Goal: Task Accomplishment & Management: Manage account settings

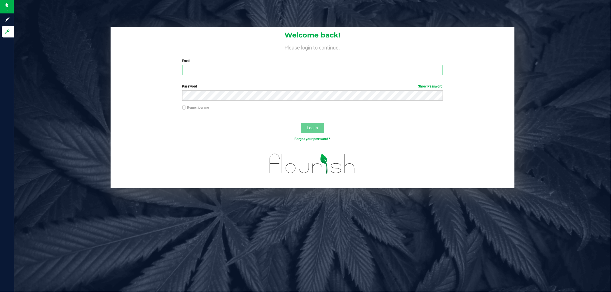
click at [233, 70] on input "Email" at bounding box center [312, 70] width 261 height 10
type input "[EMAIL_ADDRESS][DOMAIN_NAME]"
click at [301, 123] on button "Log In" at bounding box center [312, 128] width 23 height 10
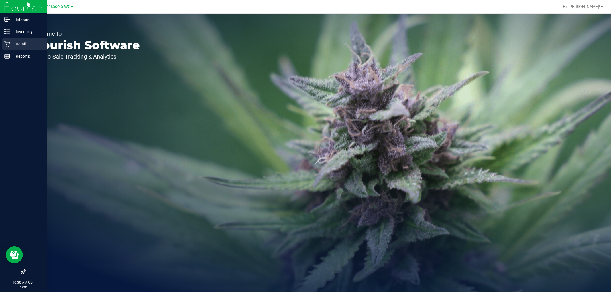
click at [7, 44] on icon at bounding box center [6, 44] width 5 height 5
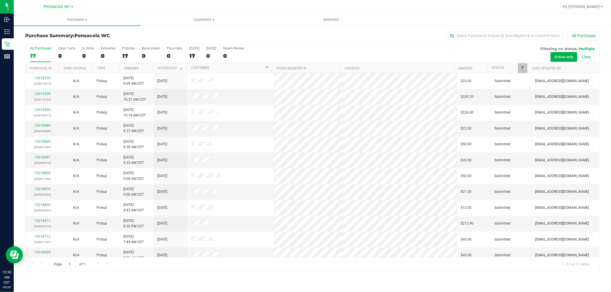
click at [140, 66] on th "Ordered" at bounding box center [135, 68] width 33 height 10
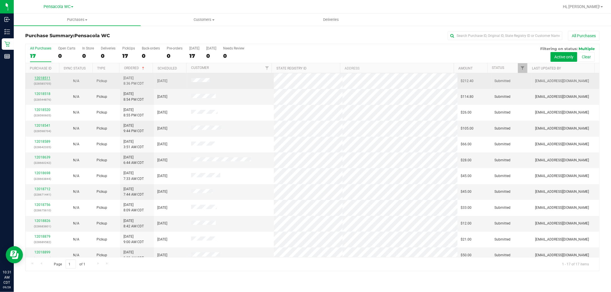
click at [48, 80] on link "12018511" at bounding box center [42, 78] width 16 height 4
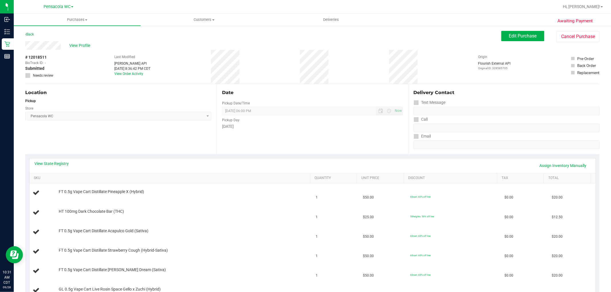
click at [111, 151] on div "Location Pickup Store Pensacola WC Select Store [PERSON_NAME][GEOGRAPHIC_DATA] …" at bounding box center [120, 119] width 191 height 70
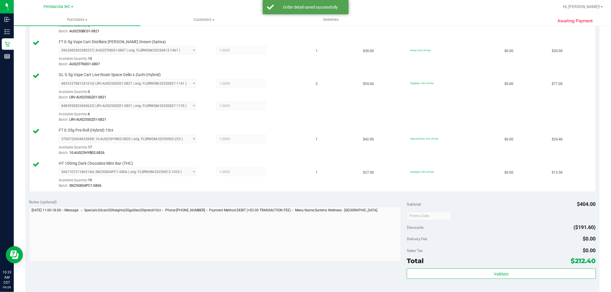
scroll to position [305, 0]
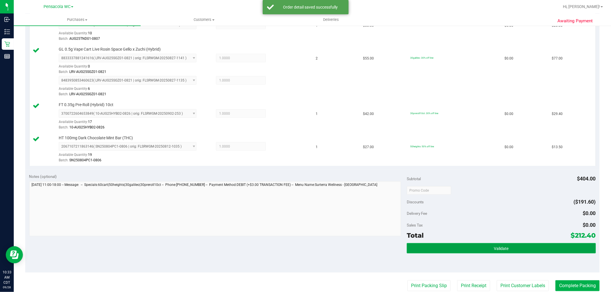
click at [446, 252] on button "Validate" at bounding box center [501, 248] width 189 height 10
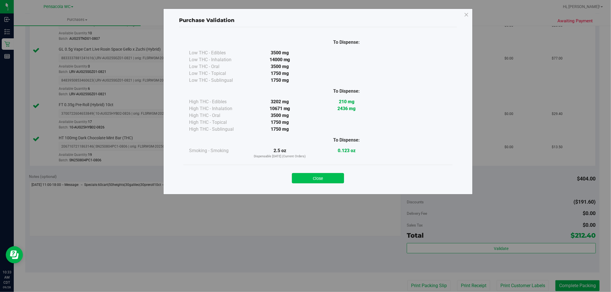
click at [327, 178] on button "Close" at bounding box center [318, 178] width 52 height 10
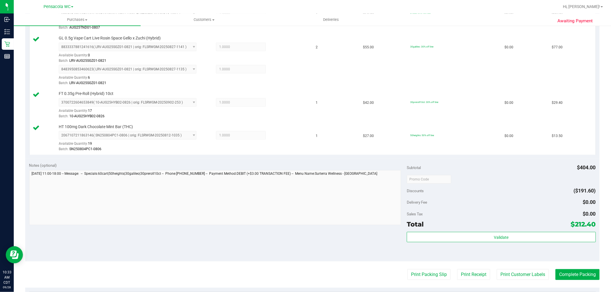
scroll to position [318, 0]
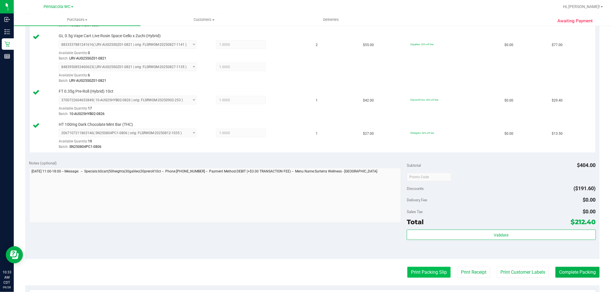
click at [417, 276] on button "Print Packing Slip" at bounding box center [428, 272] width 43 height 11
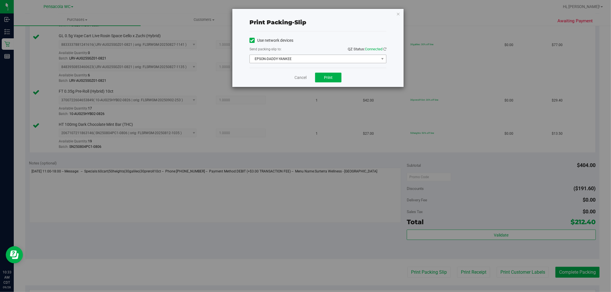
click at [292, 57] on span "EPSON-DADDY-YANKEE" at bounding box center [314, 59] width 129 height 8
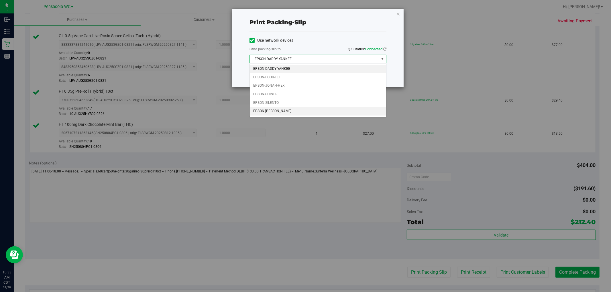
click at [270, 112] on li "EPSON-[PERSON_NAME]" at bounding box center [318, 111] width 136 height 9
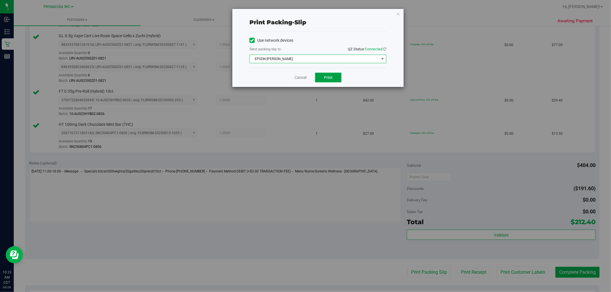
click at [331, 78] on span "Print" at bounding box center [328, 77] width 9 height 5
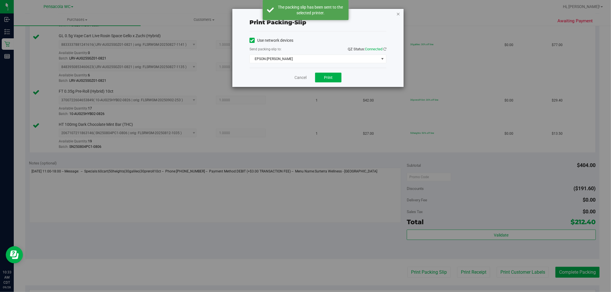
click at [399, 14] on icon "button" at bounding box center [398, 13] width 4 height 7
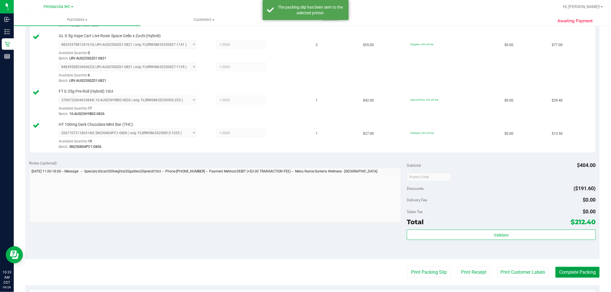
click at [567, 272] on button "Complete Packing" at bounding box center [577, 272] width 44 height 11
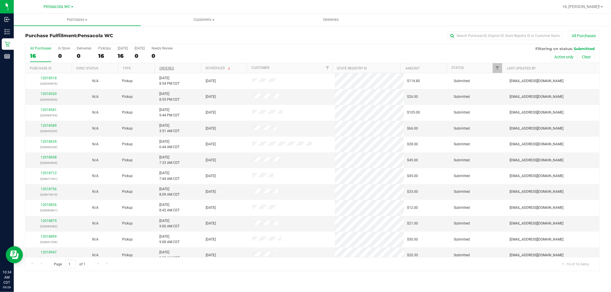
click at [173, 68] on link "Ordered" at bounding box center [166, 68] width 15 height 4
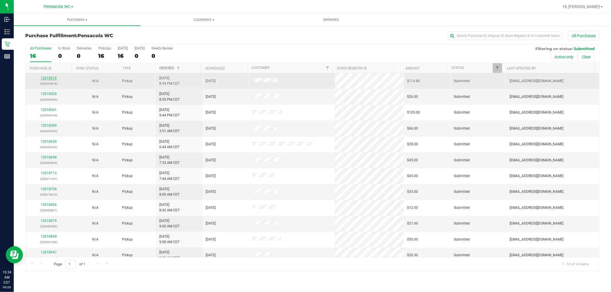
click at [48, 78] on link "12018518" at bounding box center [49, 78] width 16 height 4
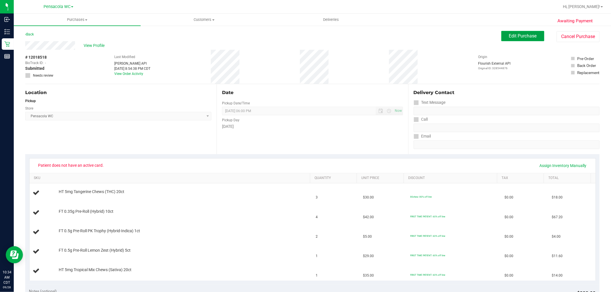
drag, startPoint x: 527, startPoint y: 38, endPoint x: 514, endPoint y: 38, distance: 13.5
click at [527, 38] on span "Edit Purchase" at bounding box center [523, 35] width 28 height 5
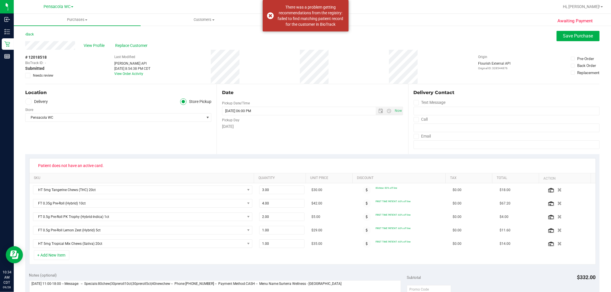
click at [41, 74] on span "Needs review" at bounding box center [43, 75] width 20 height 5
click at [0, 0] on input "Needs review" at bounding box center [0, 0] width 0 height 0
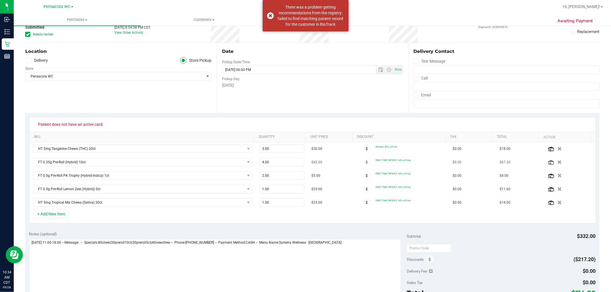
scroll to position [95, 0]
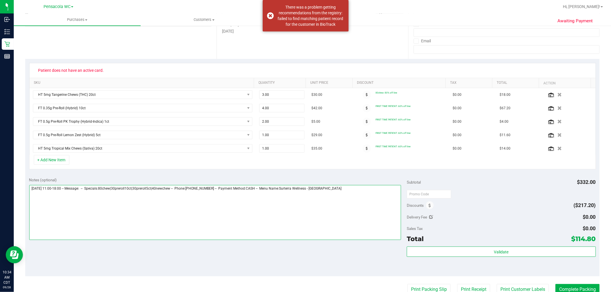
click at [96, 212] on textarea at bounding box center [215, 212] width 372 height 55
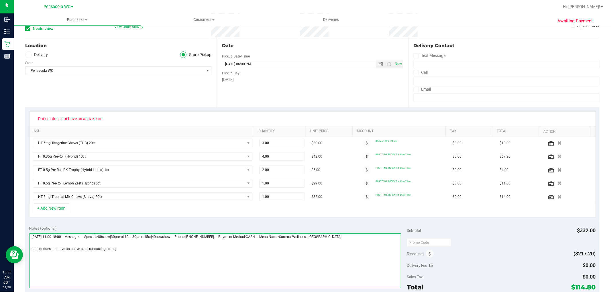
scroll to position [0, 0]
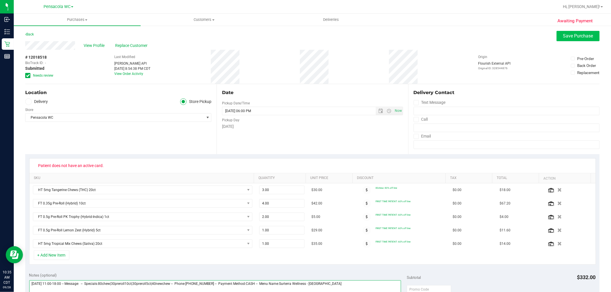
type textarea "[DATE] 11:00-18:00 -- Message: -- Specials:80chew|30preroll10ct|30preroll5ct|40…"
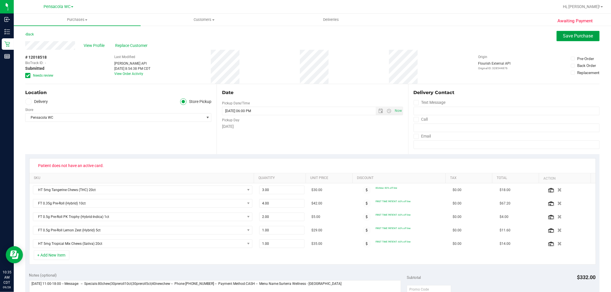
click at [578, 40] on button "Save Purchase" at bounding box center [577, 36] width 43 height 10
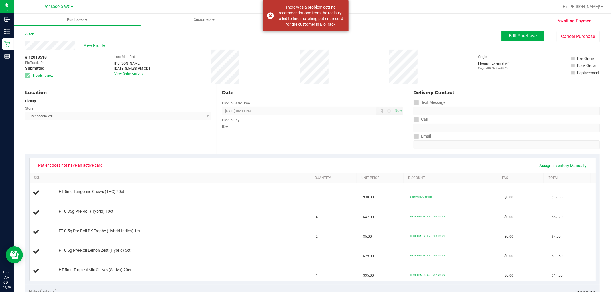
click at [95, 45] on span "View Profile" at bounding box center [95, 46] width 23 height 6
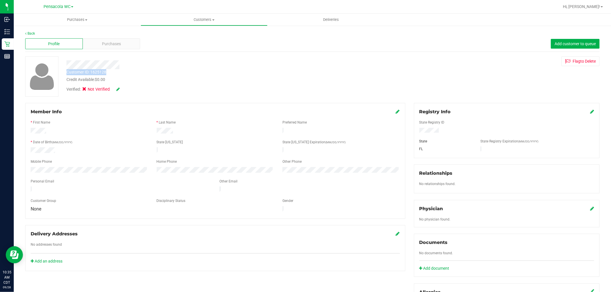
drag, startPoint x: 108, startPoint y: 73, endPoint x: 67, endPoint y: 72, distance: 40.7
click at [67, 72] on div "Customer ID: 1625128 Credit Available: $0.00" at bounding box center [207, 75] width 291 height 13
click at [370, 84] on div "Customer ID: 1625128 Credit Available: $0.00 Verified: Not Verified Flag to [GE…" at bounding box center [312, 76] width 583 height 40
drag, startPoint x: 180, startPoint y: 95, endPoint x: 189, endPoint y: 91, distance: 10.2
click at [183, 93] on div "Customer ID: 1625128 Credit Available: $0.00 Verified: Not Verified Flag to [GE…" at bounding box center [312, 76] width 583 height 40
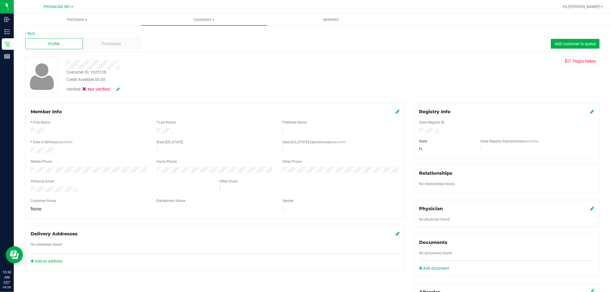
click at [145, 75] on div "Customer ID: 1625128 Credit Available: $0.00" at bounding box center [207, 75] width 291 height 13
click at [121, 76] on div "Customer ID: 1625128 Credit Available: $0.00" at bounding box center [207, 75] width 291 height 13
click at [104, 72] on div "Customer ID: 1625128 Credit Available: $0.00 Verified: Not Verified" at bounding box center [207, 75] width 291 height 39
click at [105, 72] on div "Customer ID: 1625128" at bounding box center [86, 72] width 40 height 6
drag, startPoint x: 106, startPoint y: 72, endPoint x: 73, endPoint y: 73, distance: 33.3
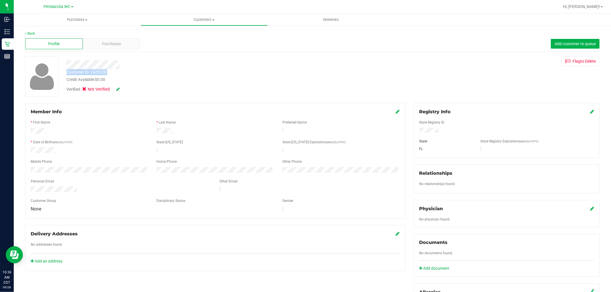
click at [73, 73] on div "Customer ID: 1625128" at bounding box center [86, 72] width 40 height 6
copy div "Customer ID: 1625128"
click at [161, 93] on div "Verified: Not Verified" at bounding box center [207, 89] width 291 height 13
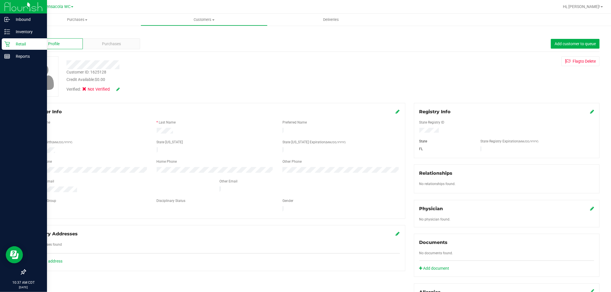
click at [8, 44] on icon at bounding box center [7, 44] width 6 height 6
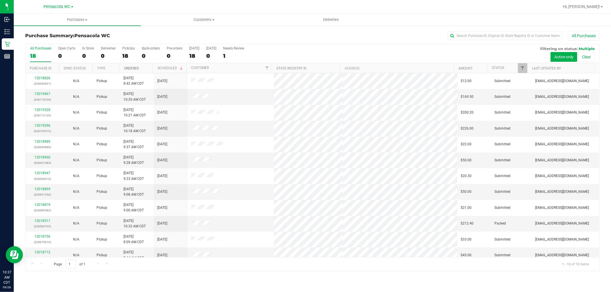
click at [129, 68] on link "Ordered" at bounding box center [131, 68] width 15 height 4
click at [39, 191] on link "12018826" at bounding box center [42, 189] width 16 height 4
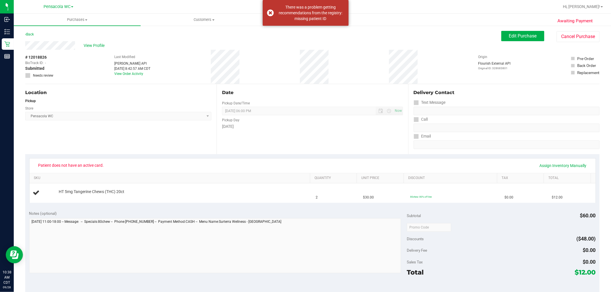
click at [147, 160] on div "Patient does not have an active card. Assign Inventory Manually" at bounding box center [312, 166] width 566 height 15
click at [509, 38] on span "Edit Purchase" at bounding box center [523, 35] width 28 height 5
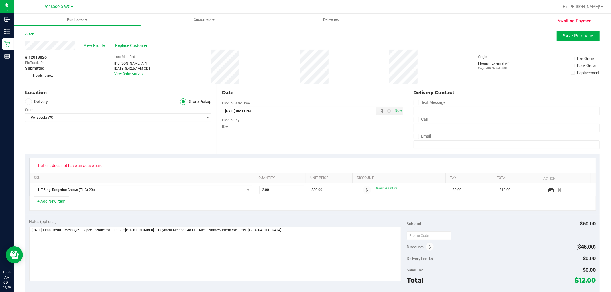
click at [36, 74] on span "Needs review" at bounding box center [43, 75] width 20 height 5
click at [0, 0] on input "Needs review" at bounding box center [0, 0] width 0 height 0
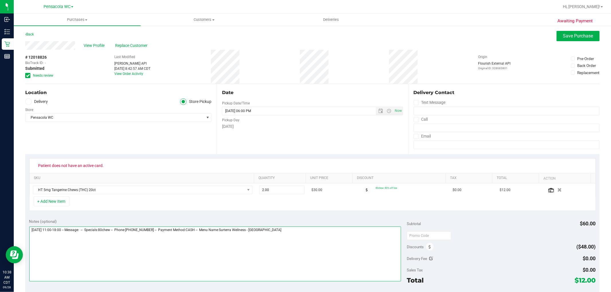
click at [334, 259] on textarea at bounding box center [215, 254] width 372 height 55
click at [78, 243] on textarea at bounding box center [215, 254] width 372 height 55
type textarea "[DATE] 11:00-18:00 -- Message: -- Specials:80chew -- Phone:[PHONE_NUMBER] -- Pa…"
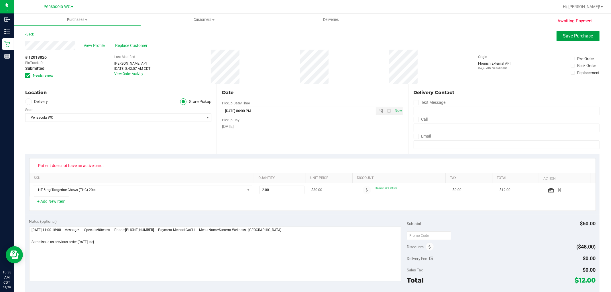
click at [573, 32] on button "Save Purchase" at bounding box center [577, 36] width 43 height 10
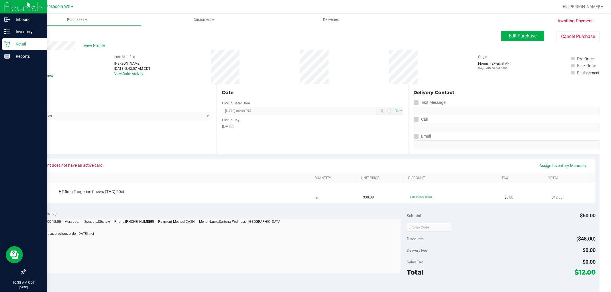
click at [29, 44] on p "Retail" at bounding box center [27, 44] width 34 height 7
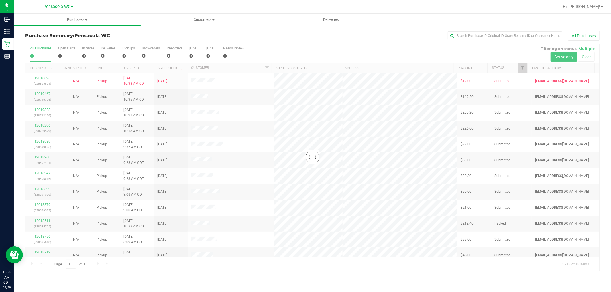
click at [522, 69] on div at bounding box center [311, 157] width 573 height 227
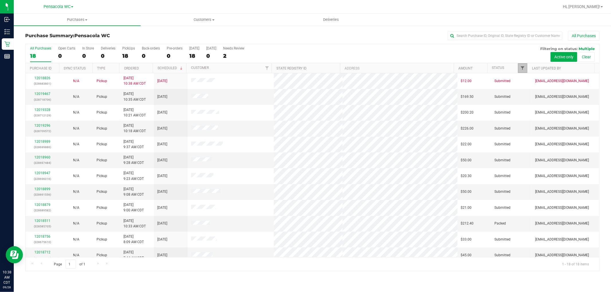
click at [522, 69] on span "Filter" at bounding box center [522, 68] width 5 height 5
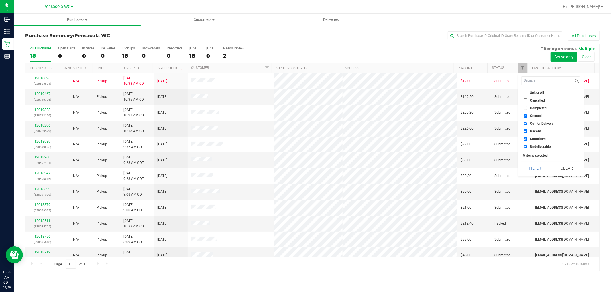
click at [534, 91] on span "Select All" at bounding box center [537, 92] width 14 height 3
click at [527, 91] on input "Select All" at bounding box center [525, 93] width 4 height 4
checkbox input "true"
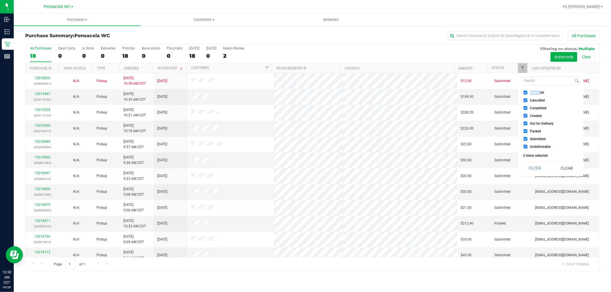
click at [534, 91] on span "Select All" at bounding box center [537, 92] width 14 height 3
click at [527, 91] on input "Select All" at bounding box center [525, 93] width 4 height 4
checkbox input "false"
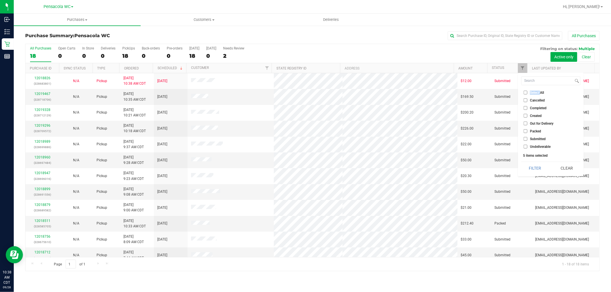
checkbox input "false"
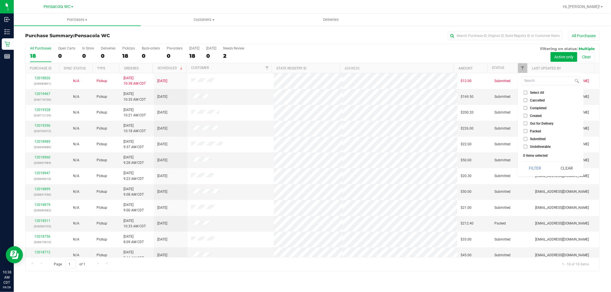
click at [537, 140] on span "Submitted" at bounding box center [538, 138] width 16 height 3
click at [527, 140] on input "Submitted" at bounding box center [525, 139] width 4 height 4
checkbox input "true"
click at [535, 171] on button "Filter" at bounding box center [534, 168] width 27 height 13
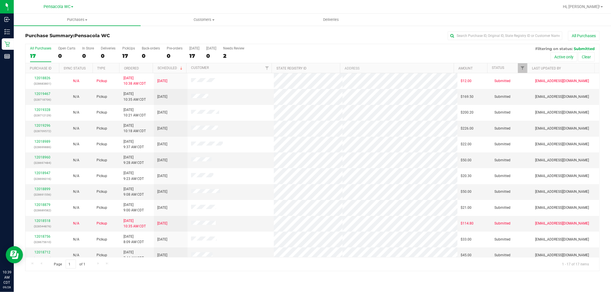
click at [147, 70] on th "Ordered" at bounding box center [135, 68] width 33 height 10
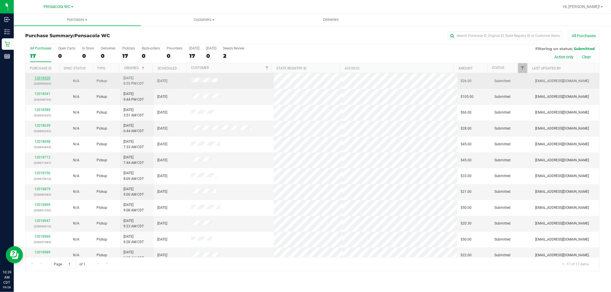
click at [42, 79] on link "12018520" at bounding box center [42, 78] width 16 height 4
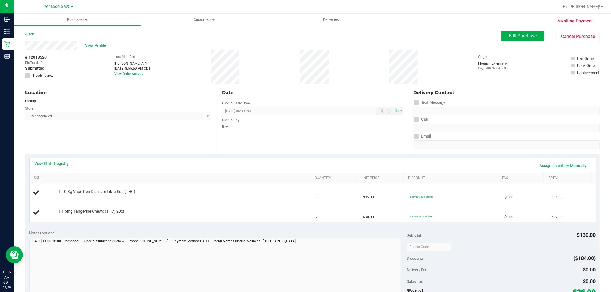
click at [124, 145] on div "Location Pickup Store Pensacola WC Select Store [PERSON_NAME][GEOGRAPHIC_DATA] …" at bounding box center [120, 119] width 191 height 70
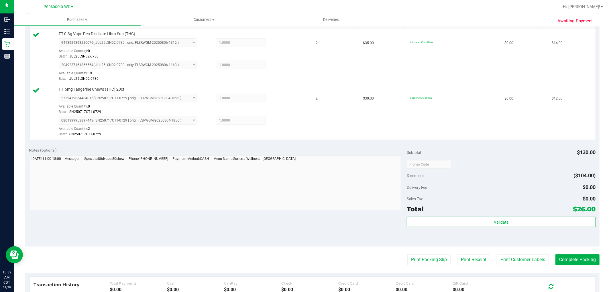
scroll to position [154, 0]
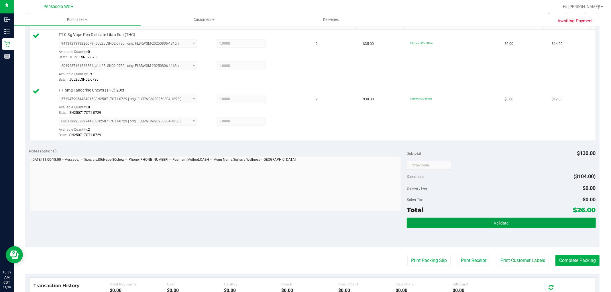
click at [500, 228] on button "Validate" at bounding box center [501, 223] width 189 height 10
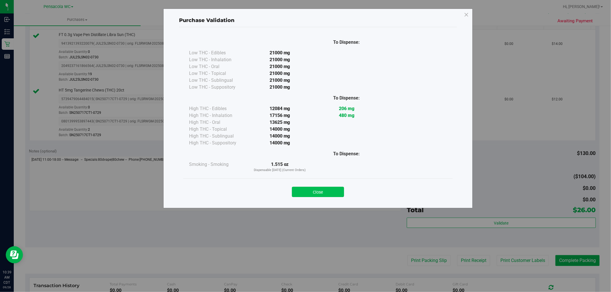
click at [321, 192] on button "Close" at bounding box center [318, 192] width 52 height 10
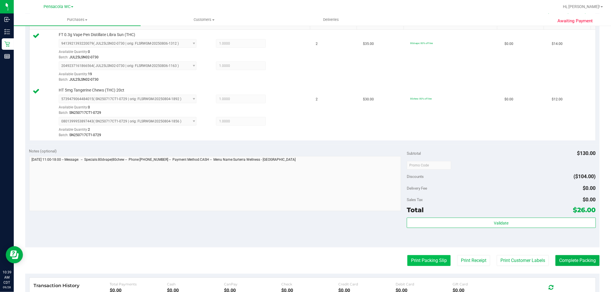
click at [415, 257] on button "Print Packing Slip" at bounding box center [428, 260] width 43 height 11
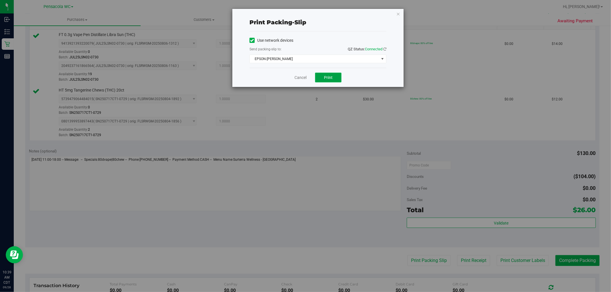
click at [341, 79] on button "Print" at bounding box center [328, 78] width 26 height 10
click at [399, 13] on icon "button" at bounding box center [398, 13] width 4 height 7
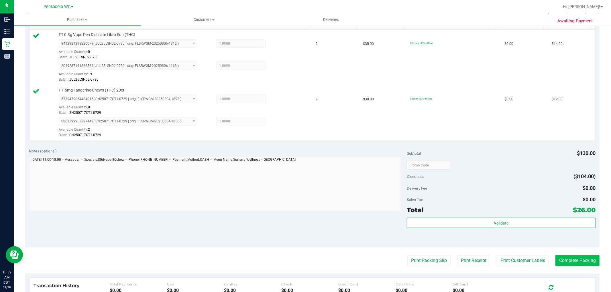
click at [578, 261] on button "Complete Packing" at bounding box center [577, 260] width 44 height 11
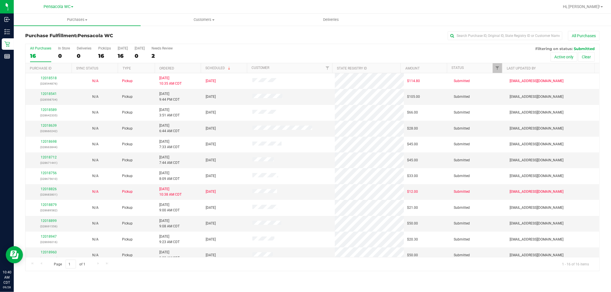
click at [185, 42] on div "Purchase Fulfillment: Pensacola WC All Purchases" at bounding box center [312, 37] width 574 height 13
click at [162, 67] on link "Ordered" at bounding box center [166, 68] width 15 height 4
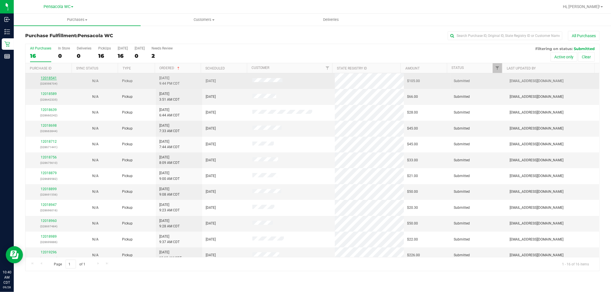
click at [42, 77] on link "12018541" at bounding box center [49, 78] width 16 height 4
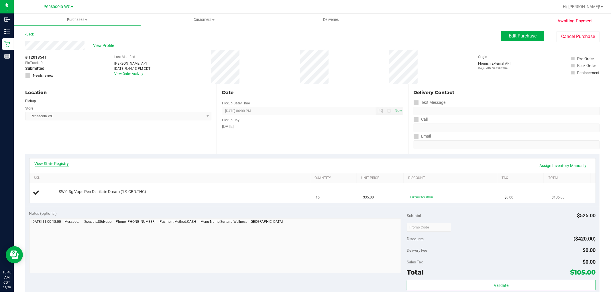
click at [62, 162] on link "View State Registry" at bounding box center [52, 164] width 34 height 6
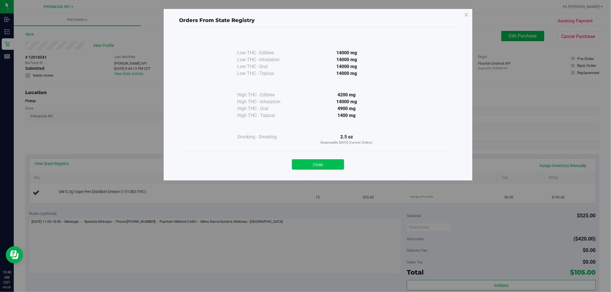
click at [316, 163] on button "Close" at bounding box center [318, 164] width 52 height 10
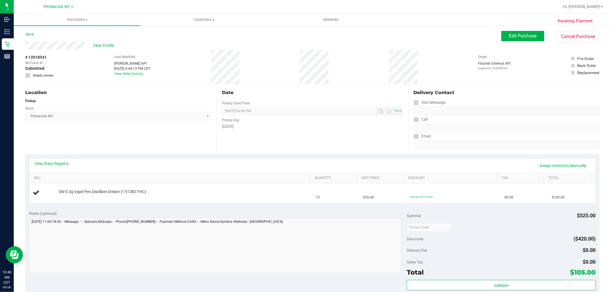
click at [128, 153] on div "Location Pickup Store Pensacola WC Select Store [PERSON_NAME][GEOGRAPHIC_DATA] …" at bounding box center [120, 119] width 191 height 70
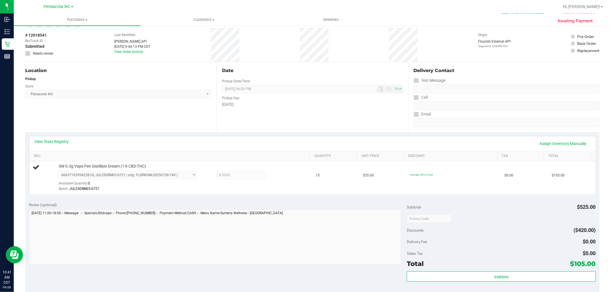
scroll to position [22, 0]
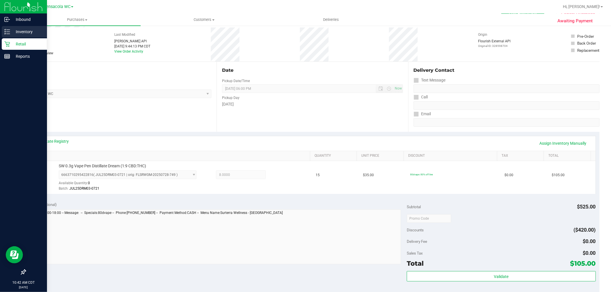
click at [5, 31] on div "Inventory" at bounding box center [24, 31] width 45 height 11
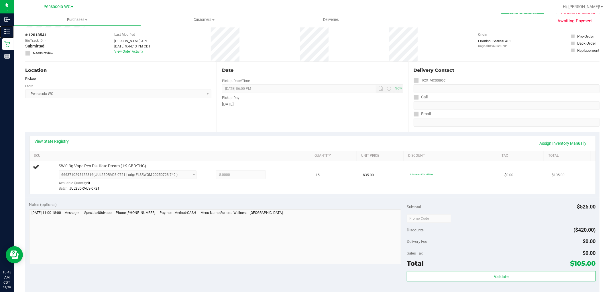
click at [0, 26] on link "Inventory" at bounding box center [7, 32] width 14 height 12
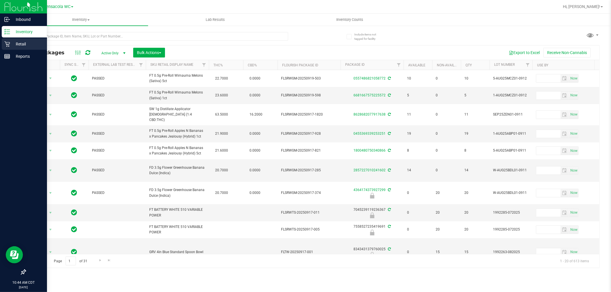
click at [7, 46] on icon at bounding box center [6, 44] width 5 height 5
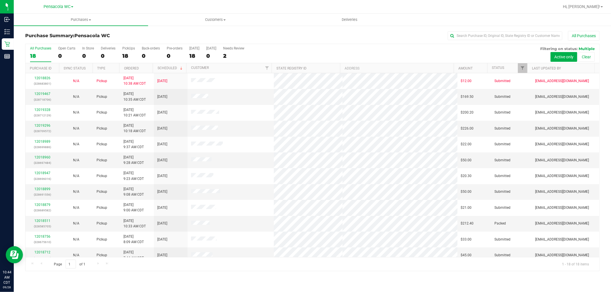
click at [143, 70] on th "Ordered" at bounding box center [135, 68] width 33 height 10
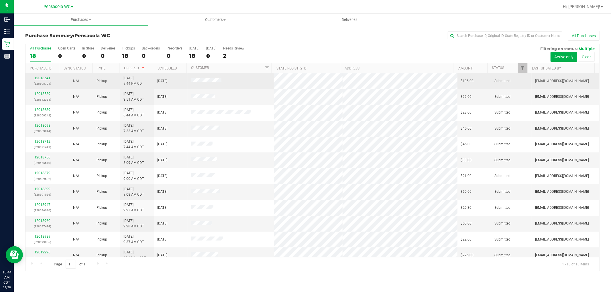
click at [44, 77] on link "12018541" at bounding box center [42, 78] width 16 height 4
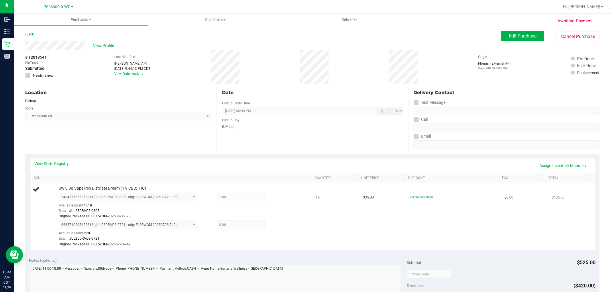
click at [136, 145] on div "Location Pickup Store Pensacola WC Select Store [PERSON_NAME][GEOGRAPHIC_DATA] …" at bounding box center [120, 119] width 191 height 70
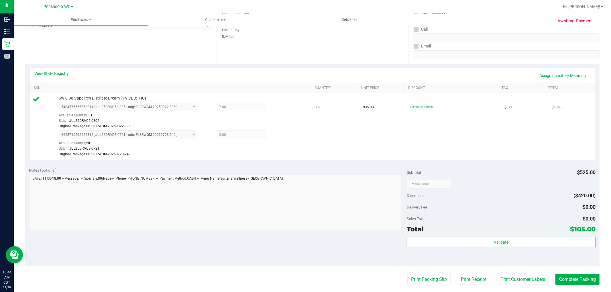
scroll to position [95, 0]
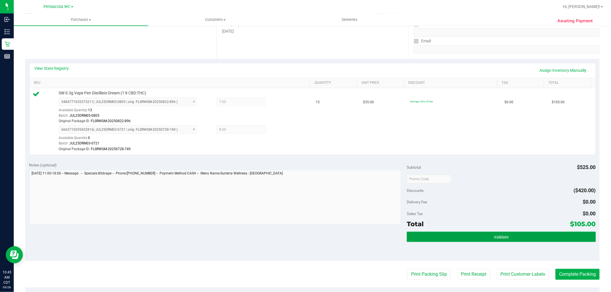
click at [444, 235] on button "Validate" at bounding box center [501, 237] width 189 height 10
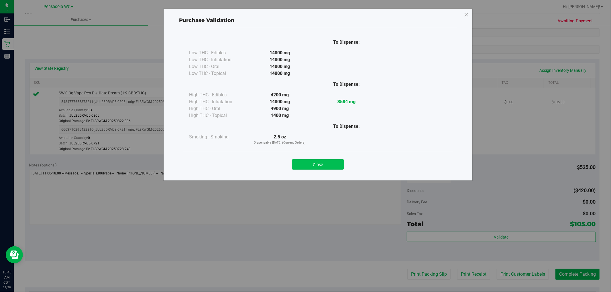
click at [312, 162] on button "Close" at bounding box center [318, 164] width 52 height 10
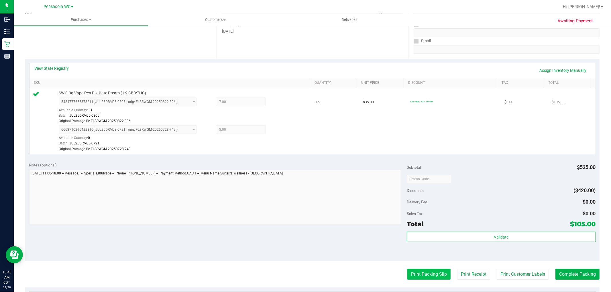
click at [418, 275] on button "Print Packing Slip" at bounding box center [428, 274] width 43 height 11
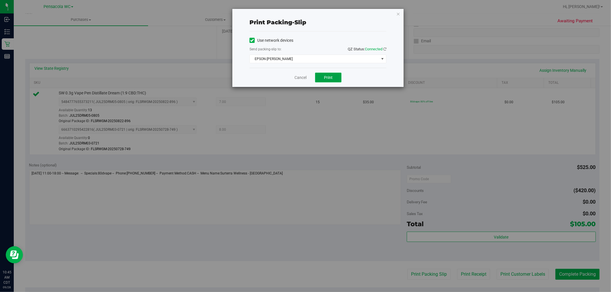
click at [328, 80] on span "Print" at bounding box center [328, 77] width 9 height 5
click at [398, 13] on icon "button" at bounding box center [398, 13] width 4 height 7
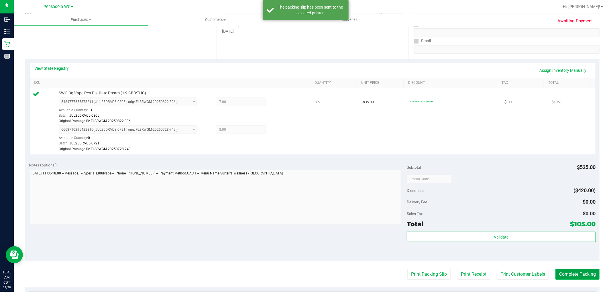
click at [568, 273] on button "Complete Packing" at bounding box center [577, 274] width 44 height 11
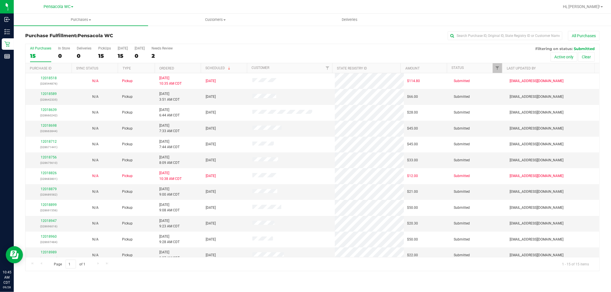
click at [180, 72] on th "Ordered" at bounding box center [178, 68] width 46 height 10
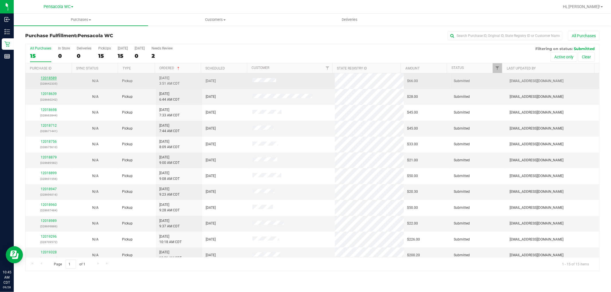
click at [51, 80] on link "12018589" at bounding box center [49, 78] width 16 height 4
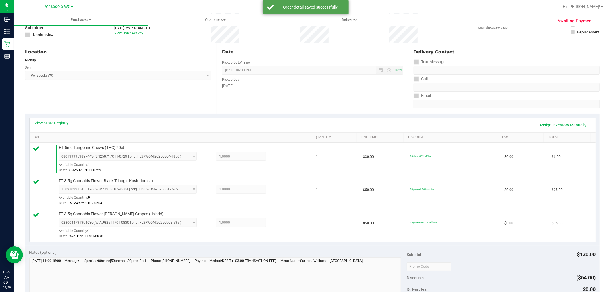
scroll to position [159, 0]
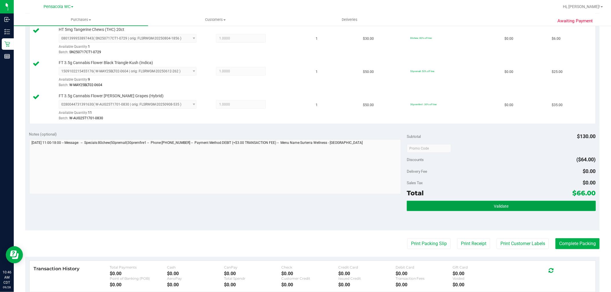
click at [417, 204] on button "Validate" at bounding box center [501, 206] width 189 height 10
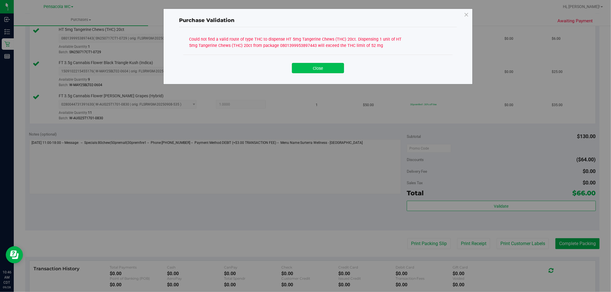
click at [306, 64] on button "Close" at bounding box center [318, 68] width 52 height 10
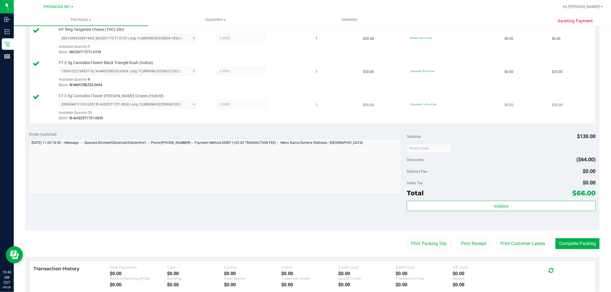
scroll to position [0, 0]
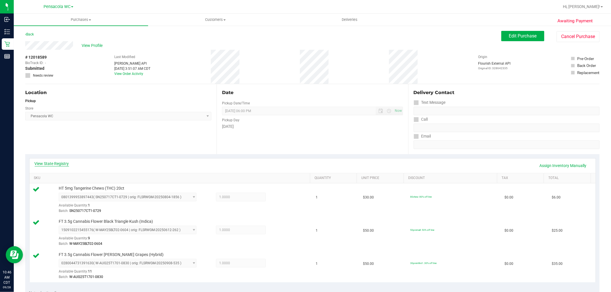
click at [48, 162] on link "View State Registry" at bounding box center [52, 164] width 34 height 6
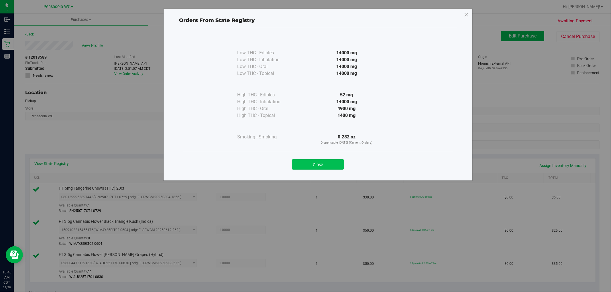
click at [307, 165] on button "Close" at bounding box center [318, 164] width 52 height 10
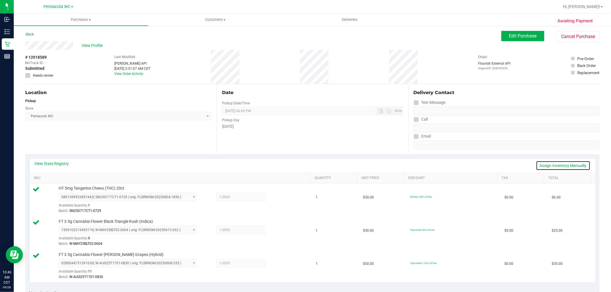
click at [564, 165] on link "Assign Inventory Manually" at bounding box center [563, 166] width 54 height 10
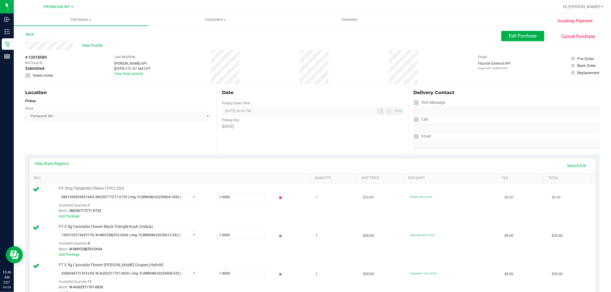
click at [278, 198] on icon at bounding box center [280, 198] width 6 height 7
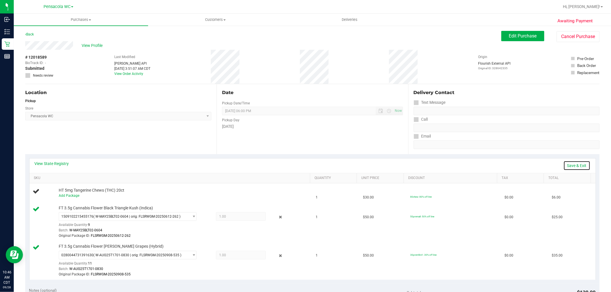
click at [571, 166] on link "Save & Exit" at bounding box center [576, 166] width 27 height 10
click at [515, 38] on span "Edit Purchase" at bounding box center [523, 35] width 28 height 5
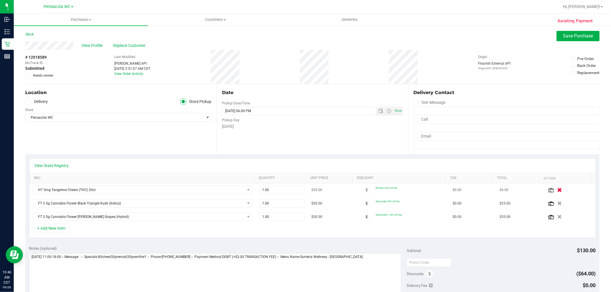
click at [555, 189] on button "button" at bounding box center [560, 190] width 10 height 6
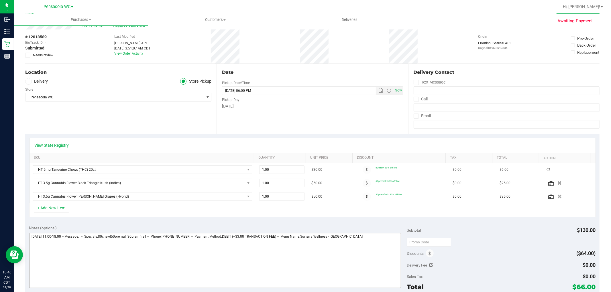
scroll to position [32, 0]
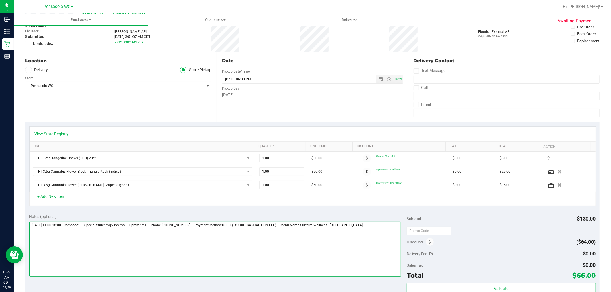
click at [343, 240] on textarea at bounding box center [215, 249] width 372 height 55
click at [382, 234] on textarea at bounding box center [215, 249] width 372 height 55
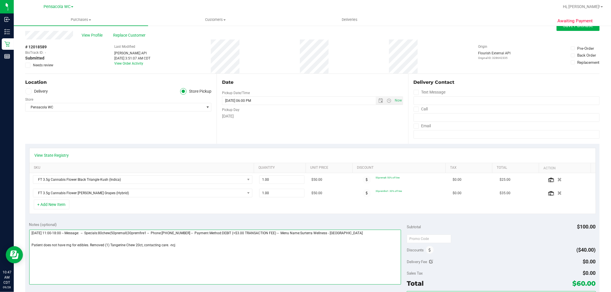
scroll to position [0, 0]
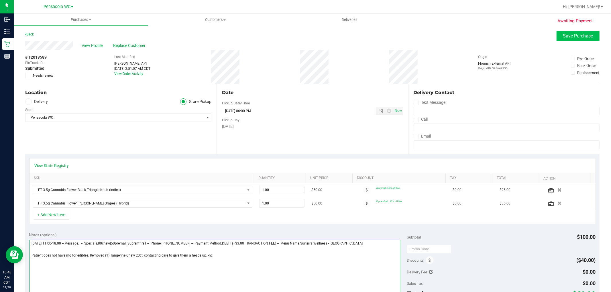
type textarea "[DATE] 11:00-18:00 -- Message: -- Specials:80chew|50premall|30premfire1 -- Phon…"
click at [567, 38] on span "Save Purchase" at bounding box center [578, 35] width 30 height 5
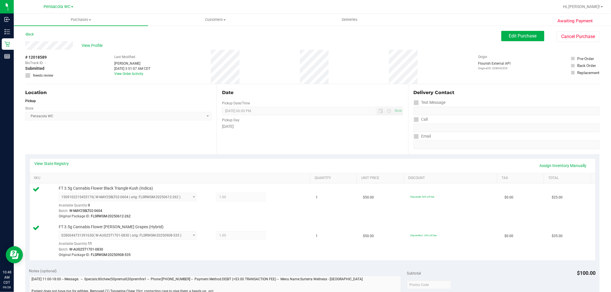
scroll to position [127, 0]
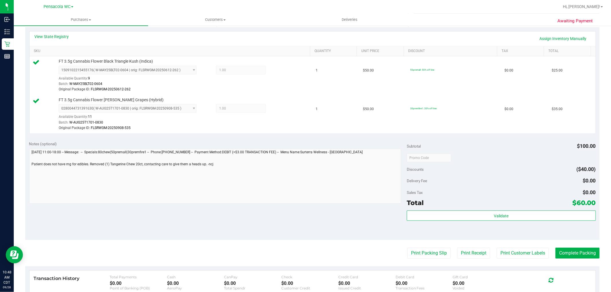
click at [409, 247] on purchase-details "Back Edit Purchase Cancel Purchase View Profile # 12018589 BioTrack ID: - Submi…" at bounding box center [312, 139] width 574 height 470
click at [414, 259] on button "Print Packing Slip" at bounding box center [428, 253] width 43 height 11
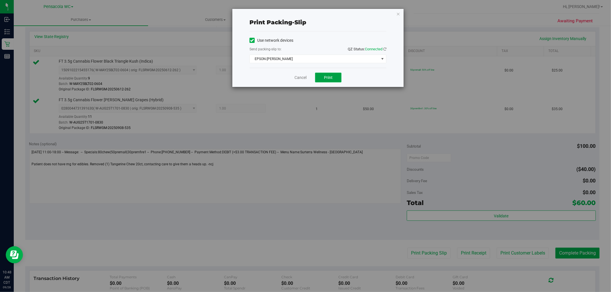
click at [327, 77] on span "Print" at bounding box center [328, 77] width 9 height 5
click at [399, 15] on icon "button" at bounding box center [398, 13] width 4 height 7
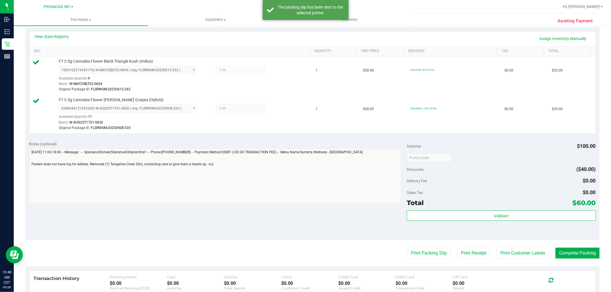
click at [525, 222] on div "Validate" at bounding box center [501, 224] width 189 height 26
click at [524, 216] on button "Validate" at bounding box center [501, 216] width 189 height 10
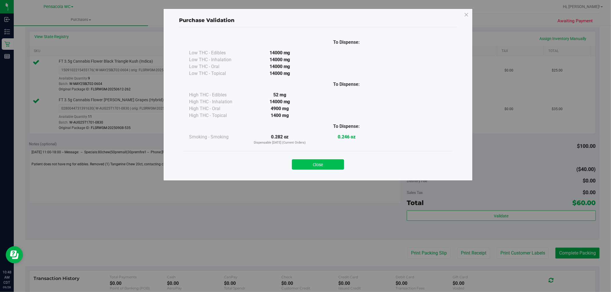
click at [329, 169] on button "Close" at bounding box center [318, 164] width 52 height 10
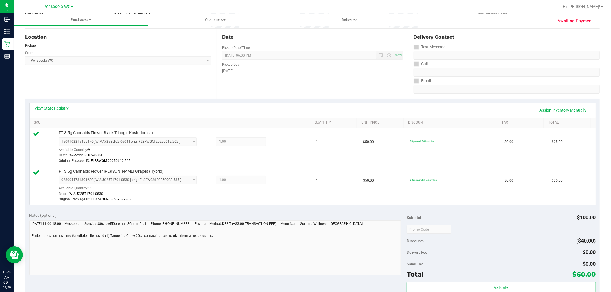
scroll to position [0, 0]
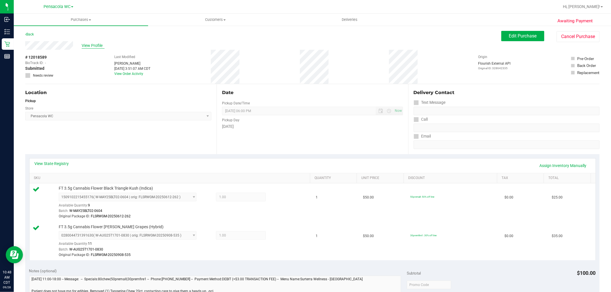
click at [94, 45] on span "View Profile" at bounding box center [93, 46] width 23 height 6
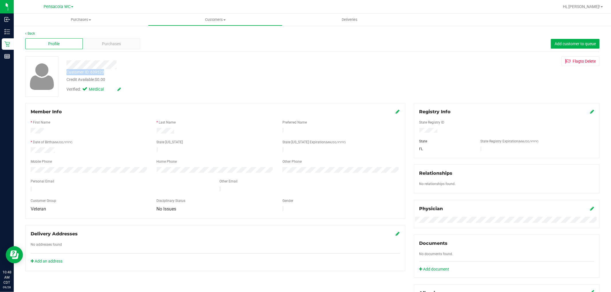
drag, startPoint x: 110, startPoint y: 70, endPoint x: 67, endPoint y: 73, distance: 43.0
click at [67, 73] on div "Customer ID: 639523 Credit Available: $0.00" at bounding box center [207, 75] width 291 height 13
click at [76, 69] on div "Customer ID: 639523" at bounding box center [85, 72] width 38 height 6
drag, startPoint x: 112, startPoint y: 70, endPoint x: 64, endPoint y: 73, distance: 48.2
click at [64, 73] on div "Customer ID: 639523 Credit Available: $0.00" at bounding box center [207, 75] width 291 height 13
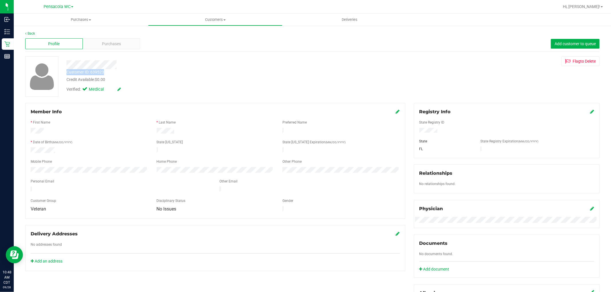
copy div "Customer ID: 639523"
click at [186, 74] on div "Customer ID: 639523 Credit Available: $0.00" at bounding box center [207, 75] width 291 height 13
click at [115, 48] on div "Purchases" at bounding box center [112, 43] width 58 height 11
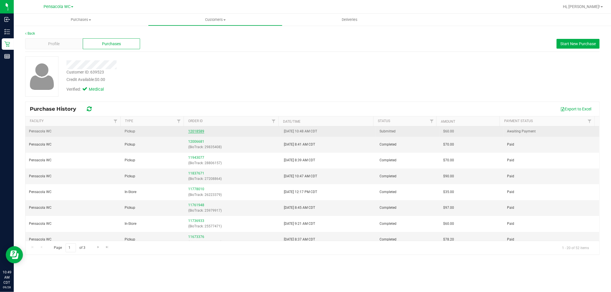
click at [196, 133] on link "12018589" at bounding box center [196, 131] width 16 height 4
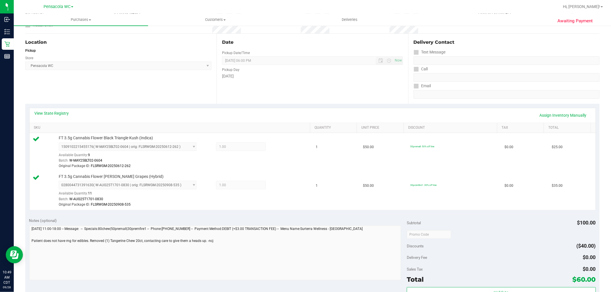
scroll to position [127, 0]
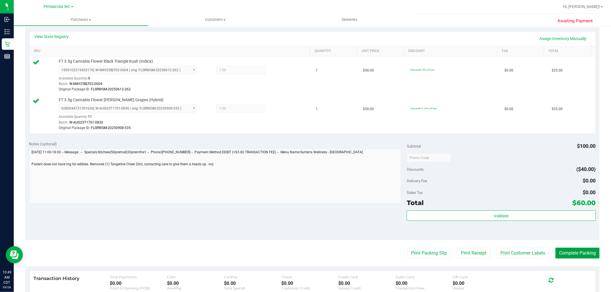
click at [561, 258] on button "Complete Packing" at bounding box center [577, 253] width 44 height 11
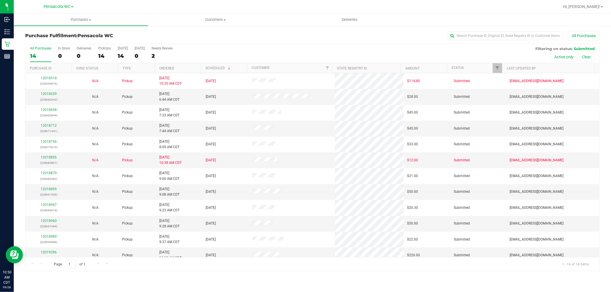
click at [183, 70] on th "Ordered" at bounding box center [178, 68] width 46 height 10
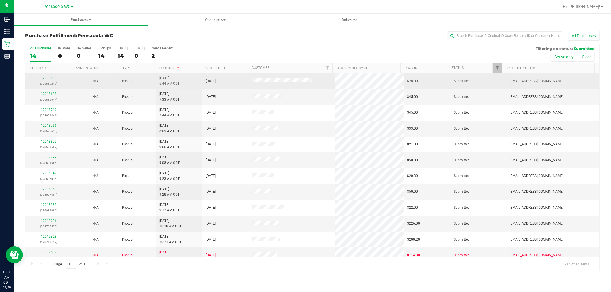
click at [45, 77] on link "12018639" at bounding box center [49, 78] width 16 height 4
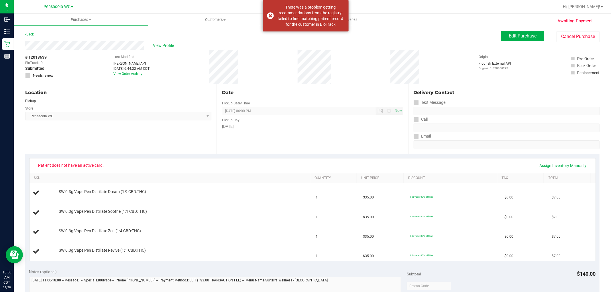
click at [161, 142] on div "Location Pickup Store Pensacola WC Select Store [PERSON_NAME][GEOGRAPHIC_DATA] …" at bounding box center [120, 119] width 191 height 70
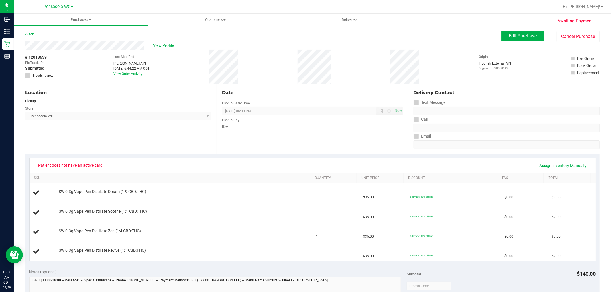
click at [337, 142] on div "Date Pickup Date/Time [DATE] Now [DATE] 06:00 PM Now Pickup Day [DATE]" at bounding box center [311, 119] width 191 height 70
click at [504, 40] on button "Edit Purchase" at bounding box center [522, 36] width 43 height 10
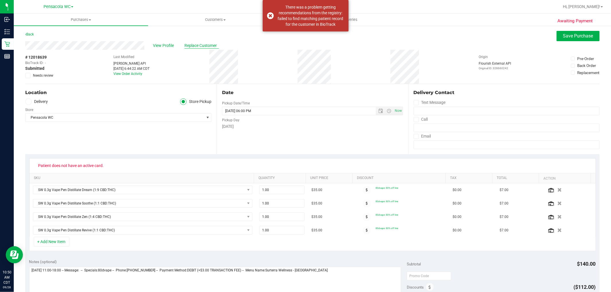
click at [192, 44] on span "Replace Customer" at bounding box center [201, 46] width 34 height 6
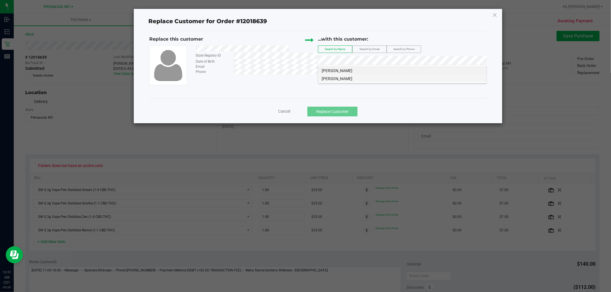
click at [349, 80] on span "[PERSON_NAME]" at bounding box center [336, 78] width 31 height 5
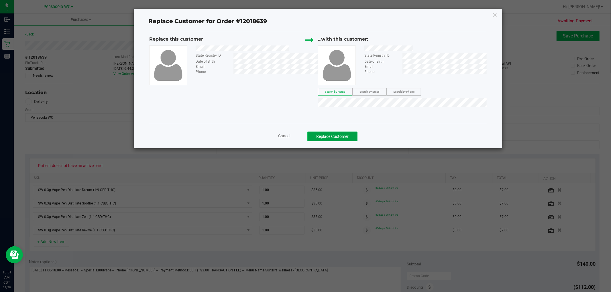
click at [333, 138] on button "Replace Customer" at bounding box center [332, 137] width 50 height 10
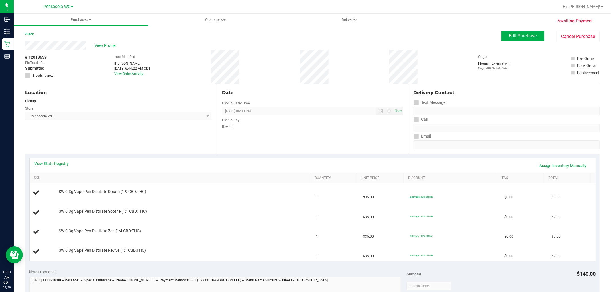
click at [147, 98] on div "Location Pickup Store Pensacola WC Select Store [PERSON_NAME][GEOGRAPHIC_DATA] …" at bounding box center [120, 119] width 191 height 70
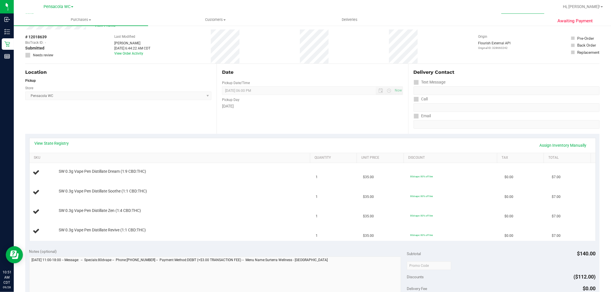
scroll to position [32, 0]
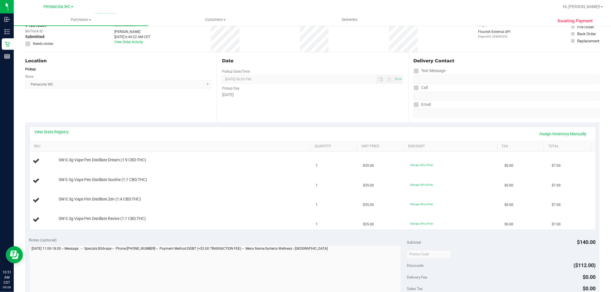
click at [147, 105] on div "Location Pickup Store Pensacola WC Select Store [PERSON_NAME][GEOGRAPHIC_DATA] …" at bounding box center [120, 87] width 191 height 70
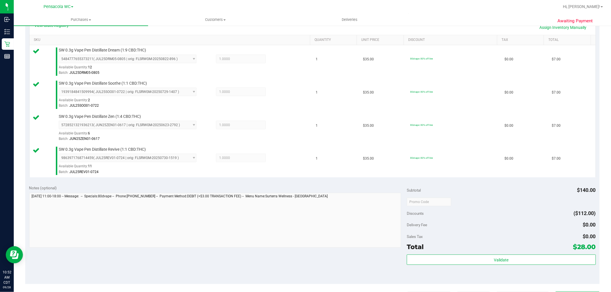
scroll to position [138, 0]
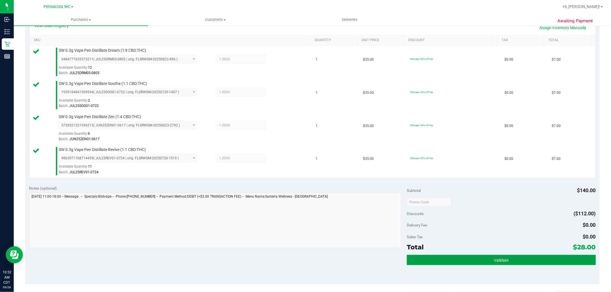
click at [463, 264] on button "Validate" at bounding box center [501, 260] width 189 height 10
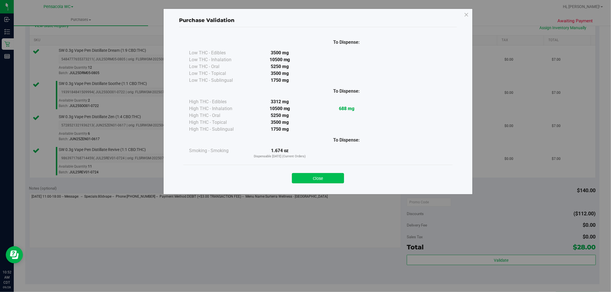
click at [310, 174] on button "Close" at bounding box center [318, 178] width 52 height 10
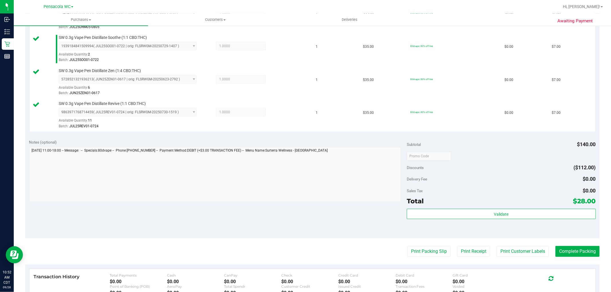
scroll to position [206, 0]
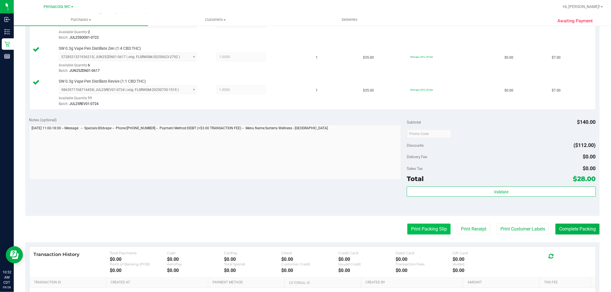
click at [414, 230] on button "Print Packing Slip" at bounding box center [428, 229] width 43 height 11
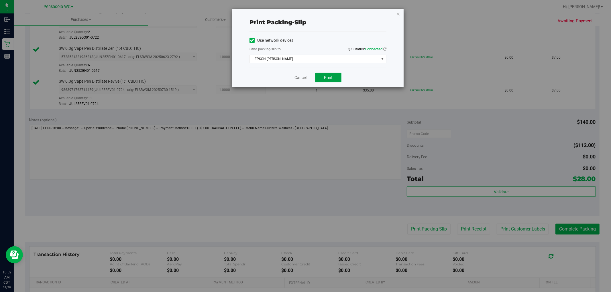
click at [328, 78] on span "Print" at bounding box center [328, 77] width 9 height 5
click at [398, 17] on icon "button" at bounding box center [398, 13] width 4 height 7
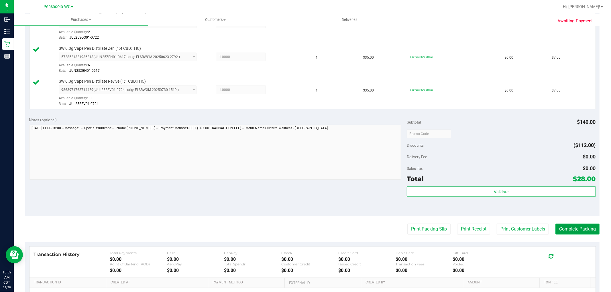
click at [570, 233] on button "Complete Packing" at bounding box center [577, 229] width 44 height 11
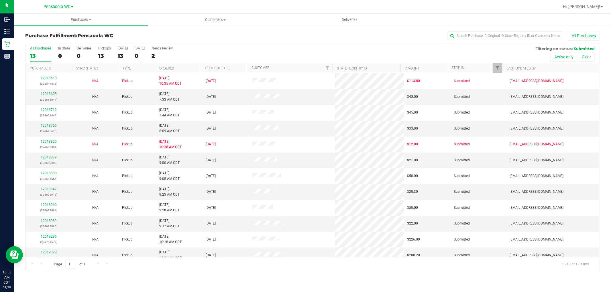
click at [188, 70] on th "Ordered" at bounding box center [178, 68] width 46 height 10
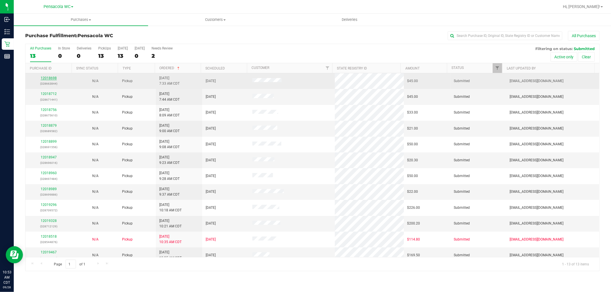
click at [46, 78] on link "12018698" at bounding box center [49, 78] width 16 height 4
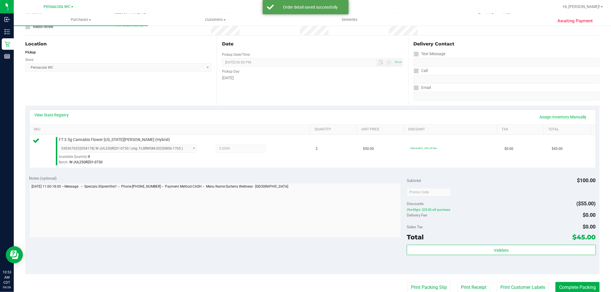
scroll to position [87, 0]
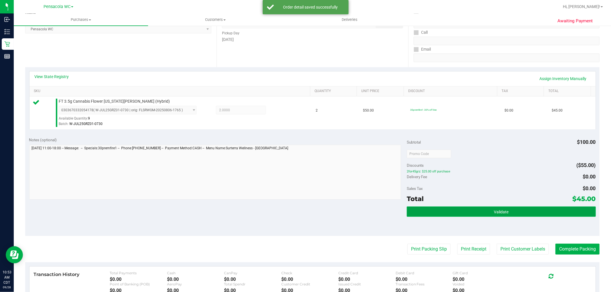
click at [444, 212] on button "Validate" at bounding box center [501, 212] width 189 height 10
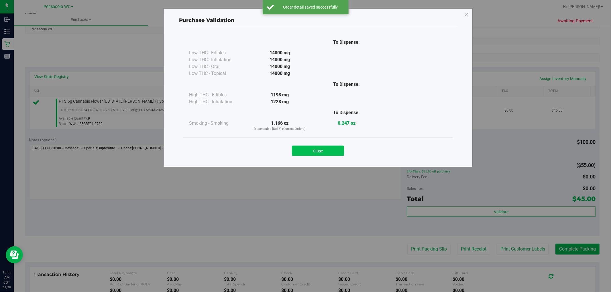
click at [313, 146] on button "Close" at bounding box center [318, 151] width 52 height 10
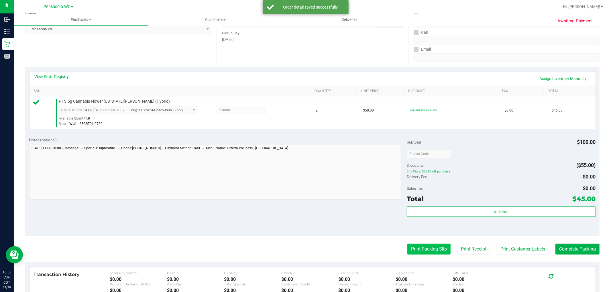
click at [411, 251] on button "Print Packing Slip" at bounding box center [428, 249] width 43 height 11
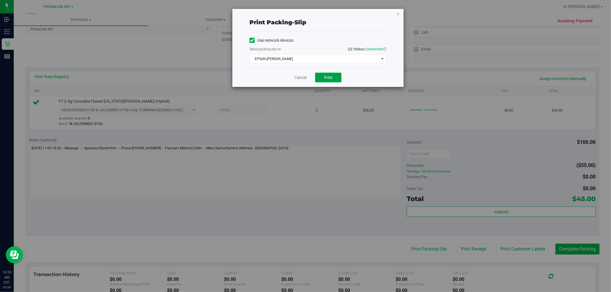
click at [333, 74] on button "Print" at bounding box center [328, 78] width 26 height 10
click at [399, 13] on icon "button" at bounding box center [398, 13] width 4 height 7
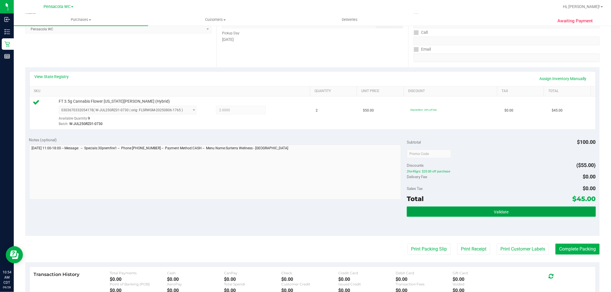
click at [504, 216] on button "Validate" at bounding box center [501, 212] width 189 height 10
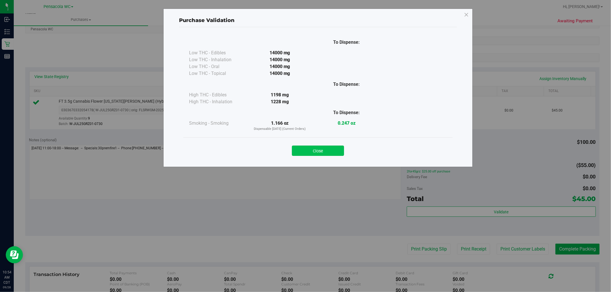
click at [333, 155] on button "Close" at bounding box center [318, 151] width 52 height 10
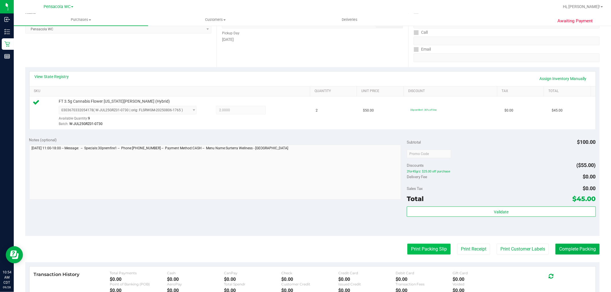
click at [424, 248] on button "Print Packing Slip" at bounding box center [428, 249] width 43 height 11
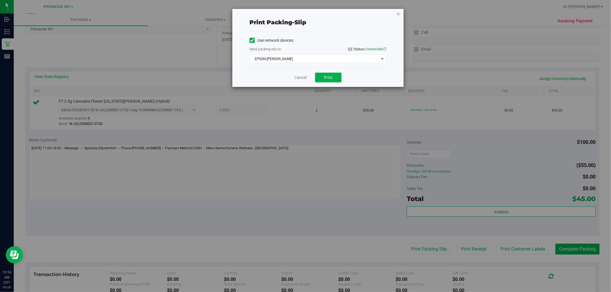
click at [398, 13] on icon "button" at bounding box center [398, 13] width 4 height 7
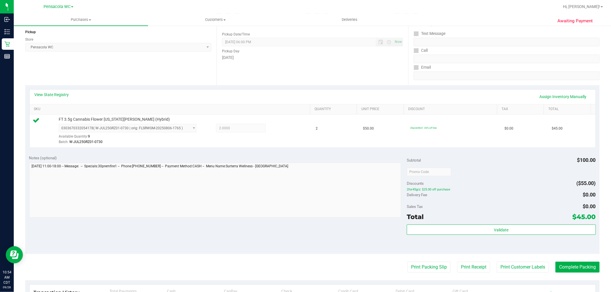
scroll to position [118, 0]
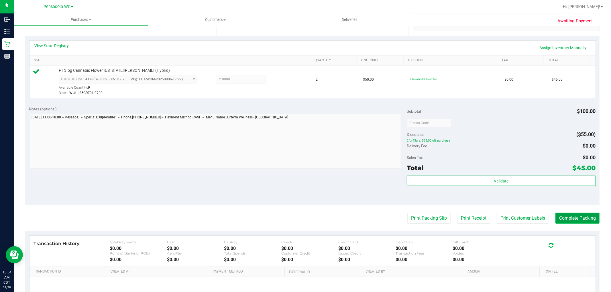
click at [570, 218] on button "Complete Packing" at bounding box center [577, 218] width 44 height 11
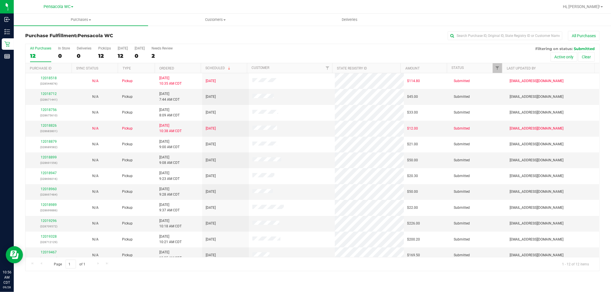
click at [178, 67] on th "Ordered" at bounding box center [178, 68] width 46 height 10
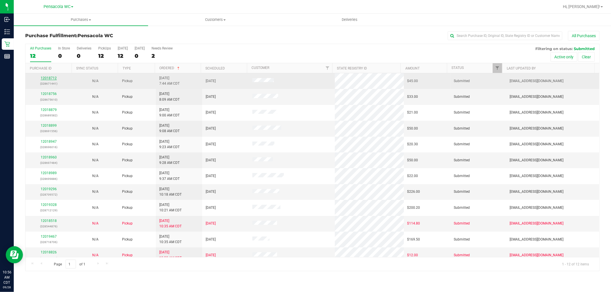
click at [44, 79] on link "12018712" at bounding box center [49, 78] width 16 height 4
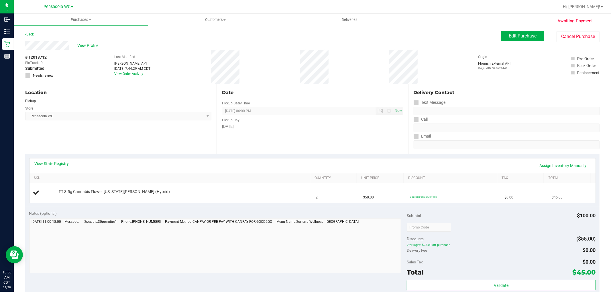
click at [97, 149] on div "Location Pickup Store Pensacola WC Select Store [PERSON_NAME][GEOGRAPHIC_DATA] …" at bounding box center [120, 119] width 191 height 70
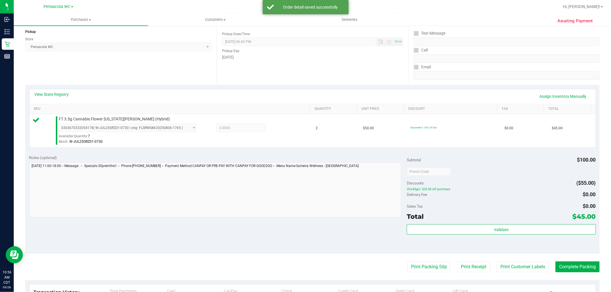
scroll to position [68, 0]
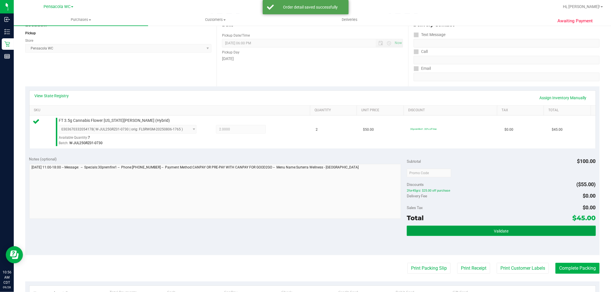
click at [458, 228] on button "Validate" at bounding box center [501, 231] width 189 height 10
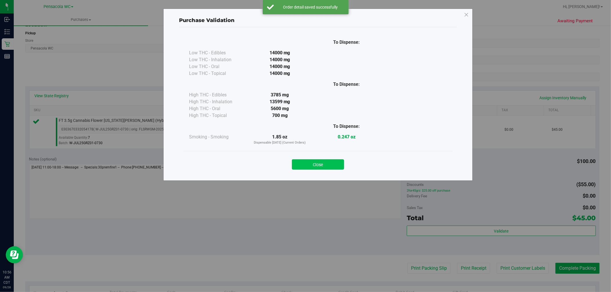
click at [319, 169] on button "Close" at bounding box center [318, 164] width 52 height 10
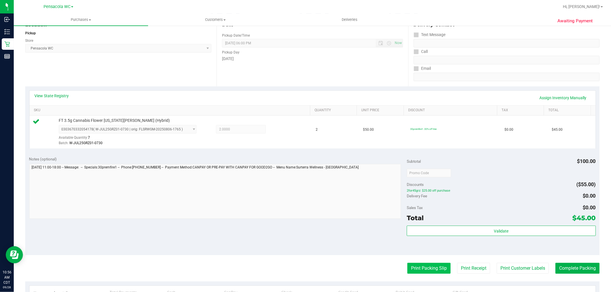
click at [414, 269] on button "Print Packing Slip" at bounding box center [428, 268] width 43 height 11
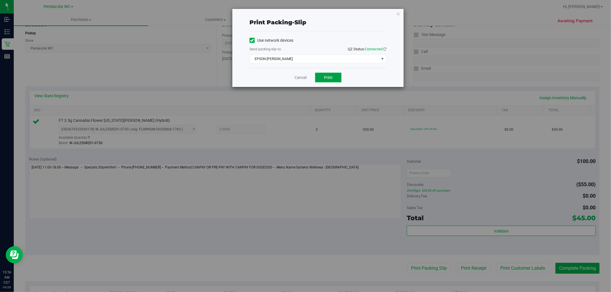
click at [333, 81] on button "Print" at bounding box center [328, 78] width 26 height 10
click at [398, 12] on icon "button" at bounding box center [398, 13] width 4 height 7
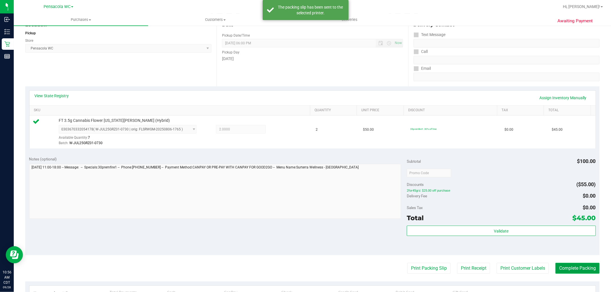
click at [573, 264] on button "Complete Packing" at bounding box center [577, 268] width 44 height 11
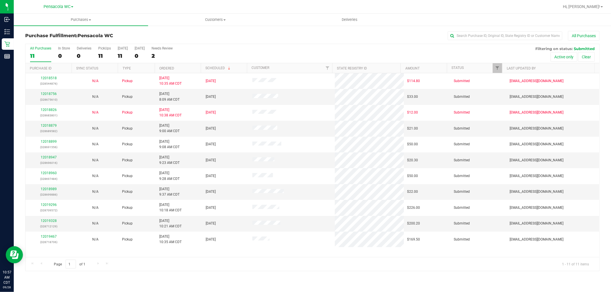
click at [193, 72] on th "Ordered" at bounding box center [178, 68] width 46 height 10
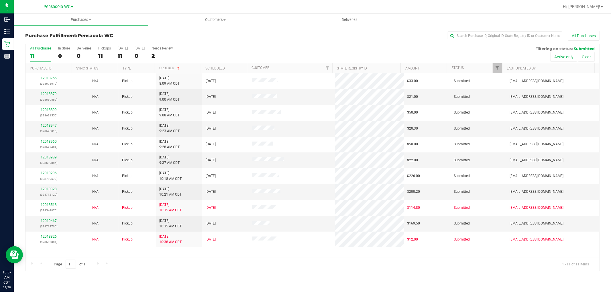
click at [51, 78] on link "12018756" at bounding box center [49, 78] width 16 height 4
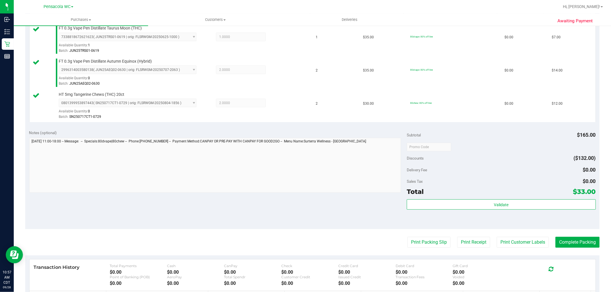
scroll to position [161, 0]
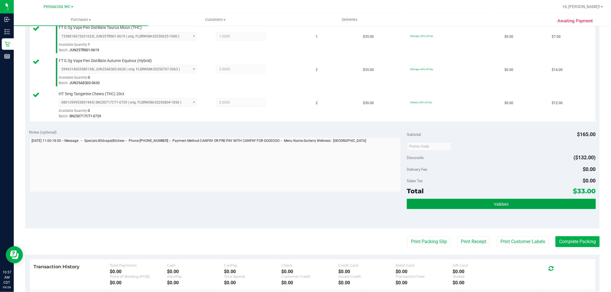
click at [484, 208] on button "Validate" at bounding box center [501, 204] width 189 height 10
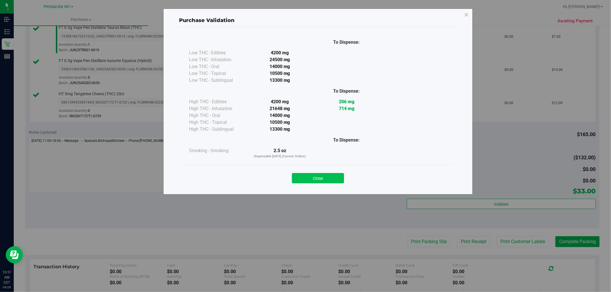
click at [322, 174] on button "Close" at bounding box center [318, 178] width 52 height 10
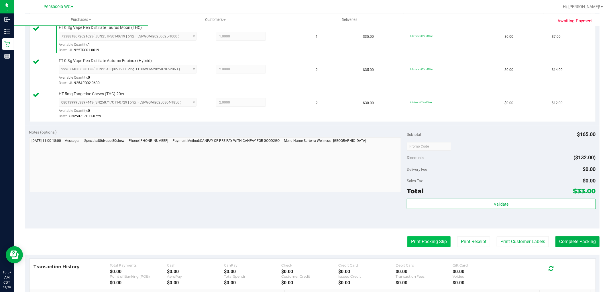
click at [422, 246] on button "Print Packing Slip" at bounding box center [428, 241] width 43 height 11
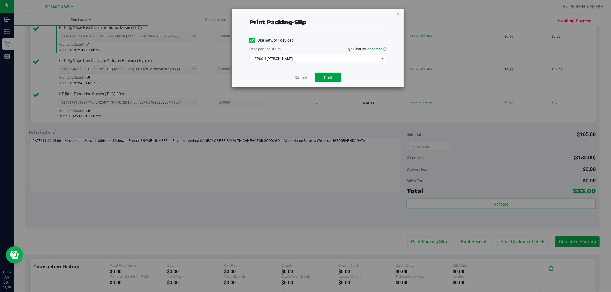
click at [329, 75] on span "Print" at bounding box center [328, 77] width 9 height 5
click at [396, 4] on div "Print packing-slip Use network devices Send packing-slip to: QZ Status: Connect…" at bounding box center [307, 146] width 615 height 292
click at [391, 19] on div "Print packing-slip Use network devices Send packing-slip to: QZ Status: Connect…" at bounding box center [317, 48] width 171 height 78
click at [398, 13] on icon "button" at bounding box center [398, 13] width 4 height 7
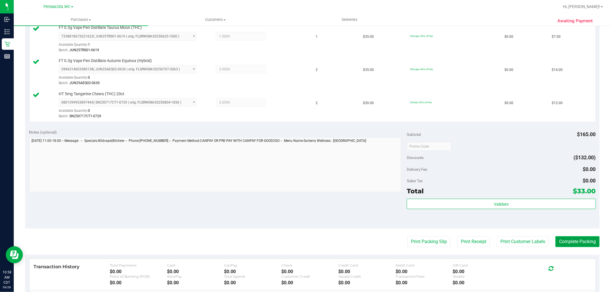
click at [565, 244] on button "Complete Packing" at bounding box center [577, 241] width 44 height 11
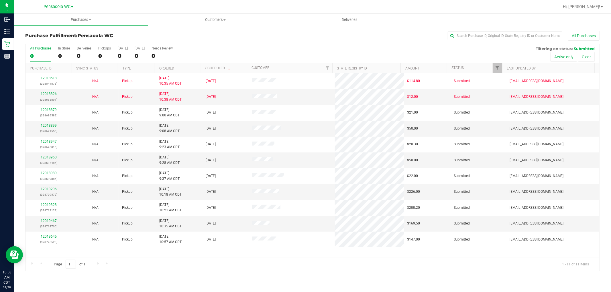
click at [184, 70] on th "Ordered" at bounding box center [178, 68] width 46 height 10
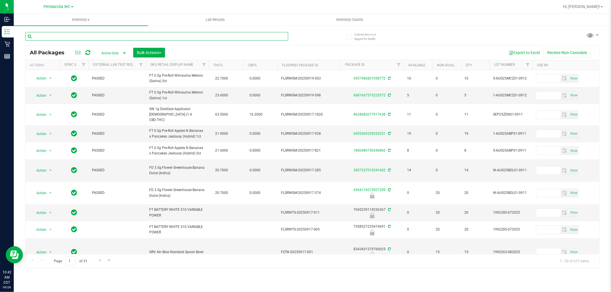
click at [81, 36] on input "text" at bounding box center [156, 36] width 263 height 9
type input "5484777655373211"
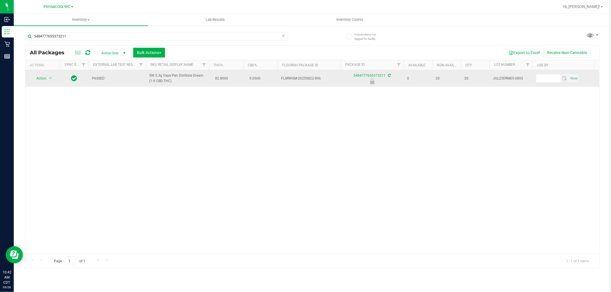
click at [41, 79] on span "Action" at bounding box center [38, 78] width 15 height 8
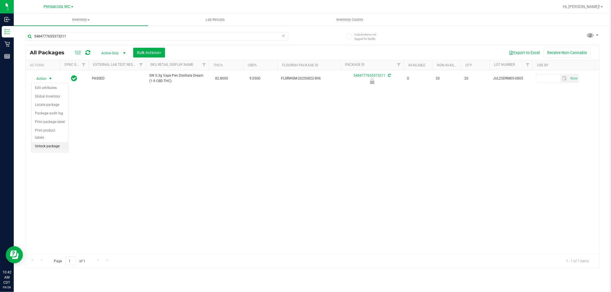
click at [51, 148] on li "Unlock package" at bounding box center [49, 146] width 37 height 9
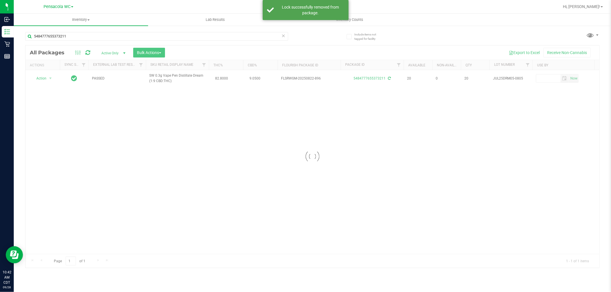
click at [44, 82] on div at bounding box center [311, 157] width 573 height 222
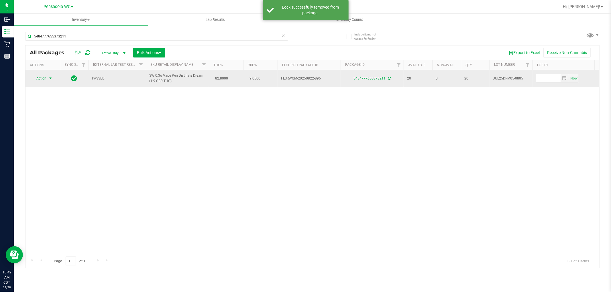
click at [50, 78] on span "select" at bounding box center [50, 78] width 5 height 5
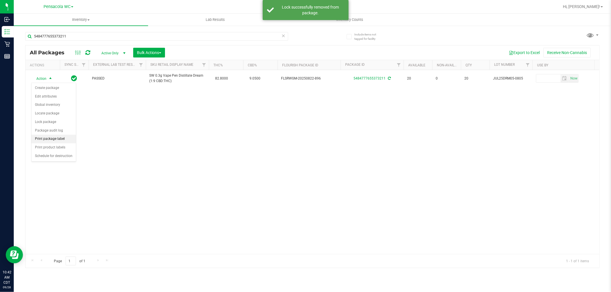
click at [58, 137] on li "Print package label" at bounding box center [53, 139] width 44 height 9
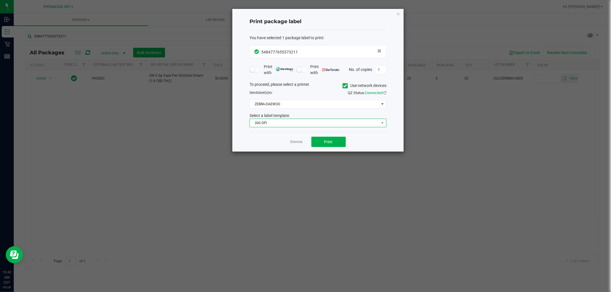
click at [291, 127] on span "300 DPI" at bounding box center [314, 123] width 129 height 8
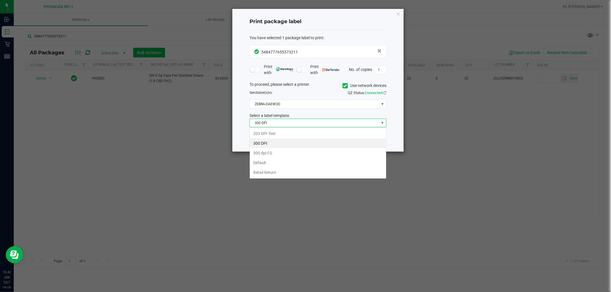
scroll to position [9, 137]
click at [273, 134] on li "203 DPI Test" at bounding box center [318, 134] width 136 height 10
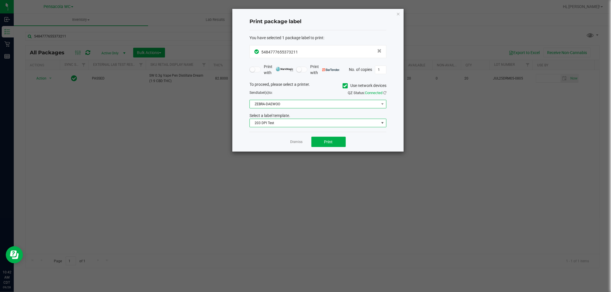
click at [283, 105] on span "ZEBRA-DAEWOO" at bounding box center [314, 104] width 129 height 8
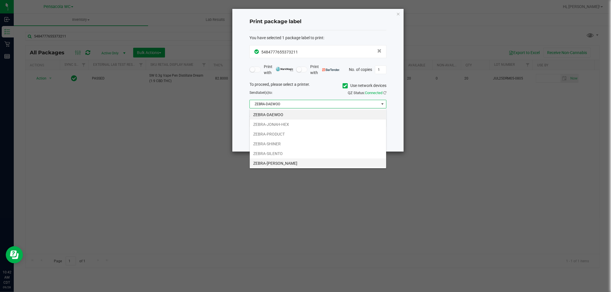
click at [280, 165] on li "ZEBRA-TERRY-MACALMON" at bounding box center [318, 164] width 136 height 10
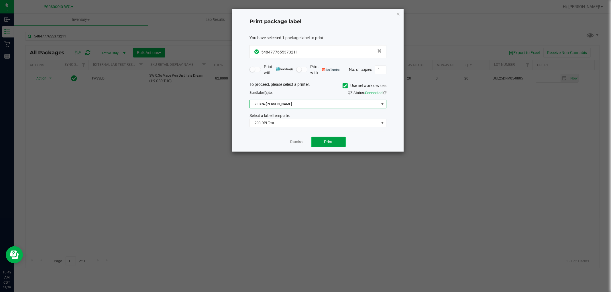
click at [331, 147] on button "Print" at bounding box center [328, 142] width 34 height 10
click at [398, 13] on icon "button" at bounding box center [398, 13] width 4 height 7
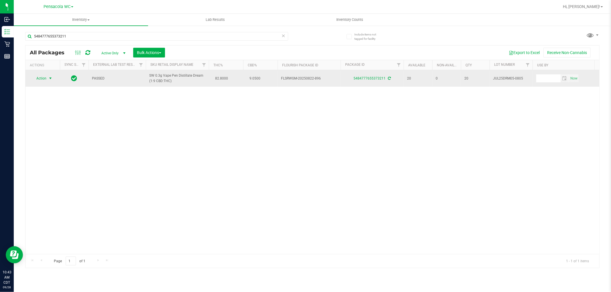
click at [48, 78] on span "select" at bounding box center [50, 78] width 5 height 5
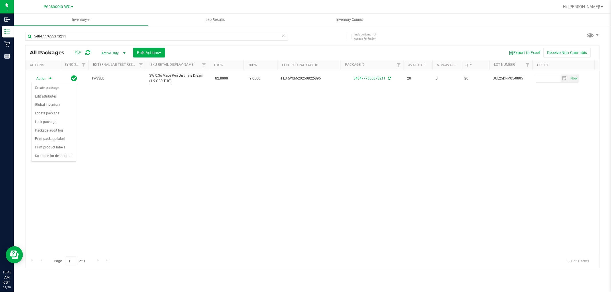
click at [148, 163] on div "Action Action Create package Edit attributes Global inventory Locate package Lo…" at bounding box center [311, 162] width 573 height 184
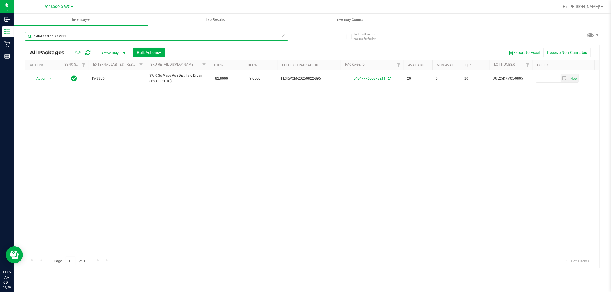
click at [113, 37] on input "5484777655373211" at bounding box center [156, 36] width 263 height 9
click at [112, 36] on input "5484777655373211" at bounding box center [156, 36] width 263 height 9
type input "5"
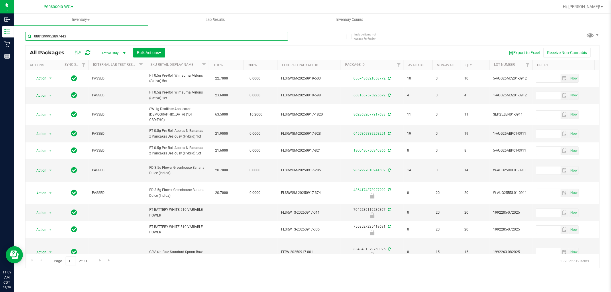
type input "0801399953897443"
